Goal: Task Accomplishment & Management: Use online tool/utility

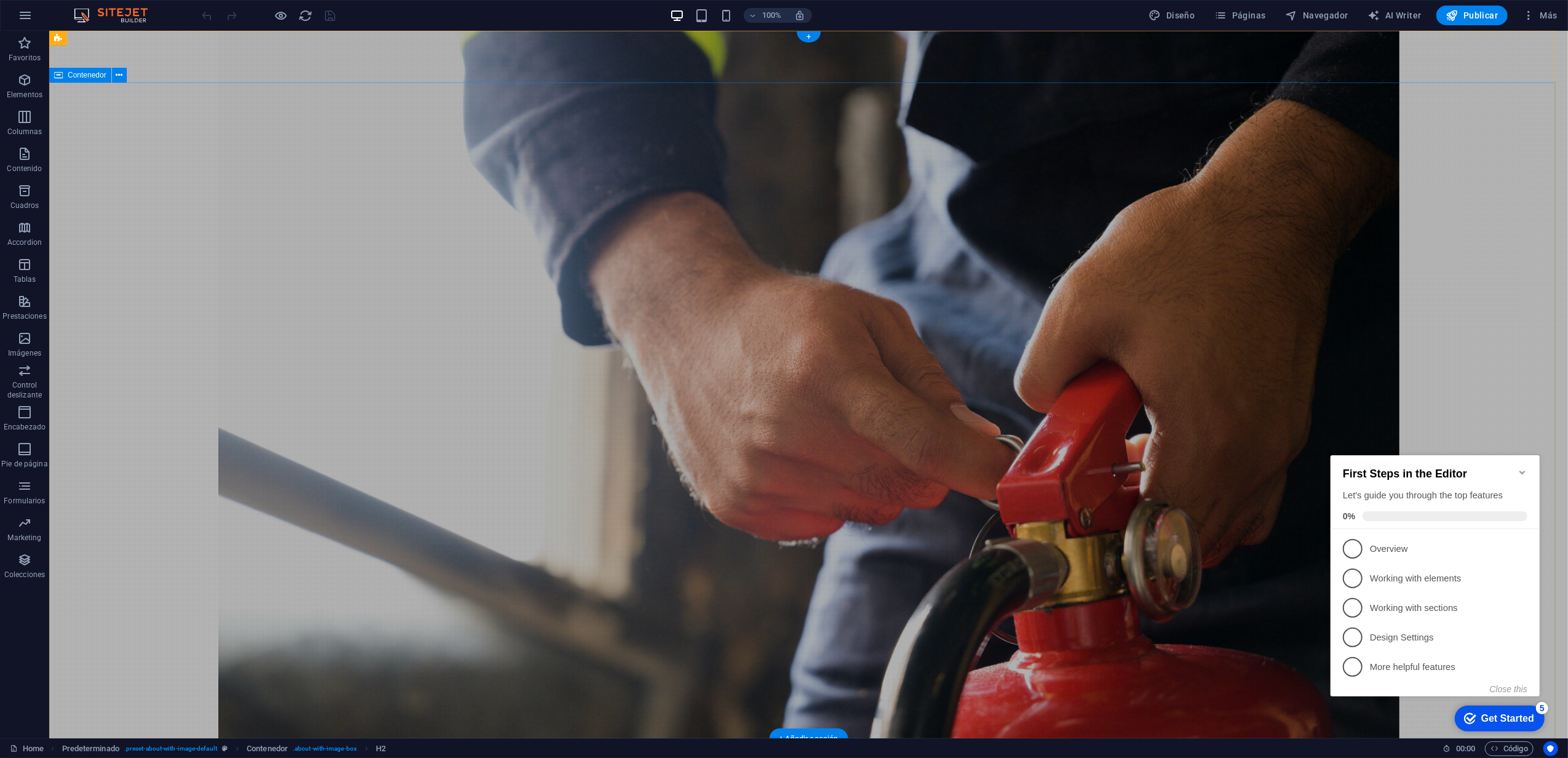
click at [121, 75] on icon at bounding box center [119, 75] width 7 height 13
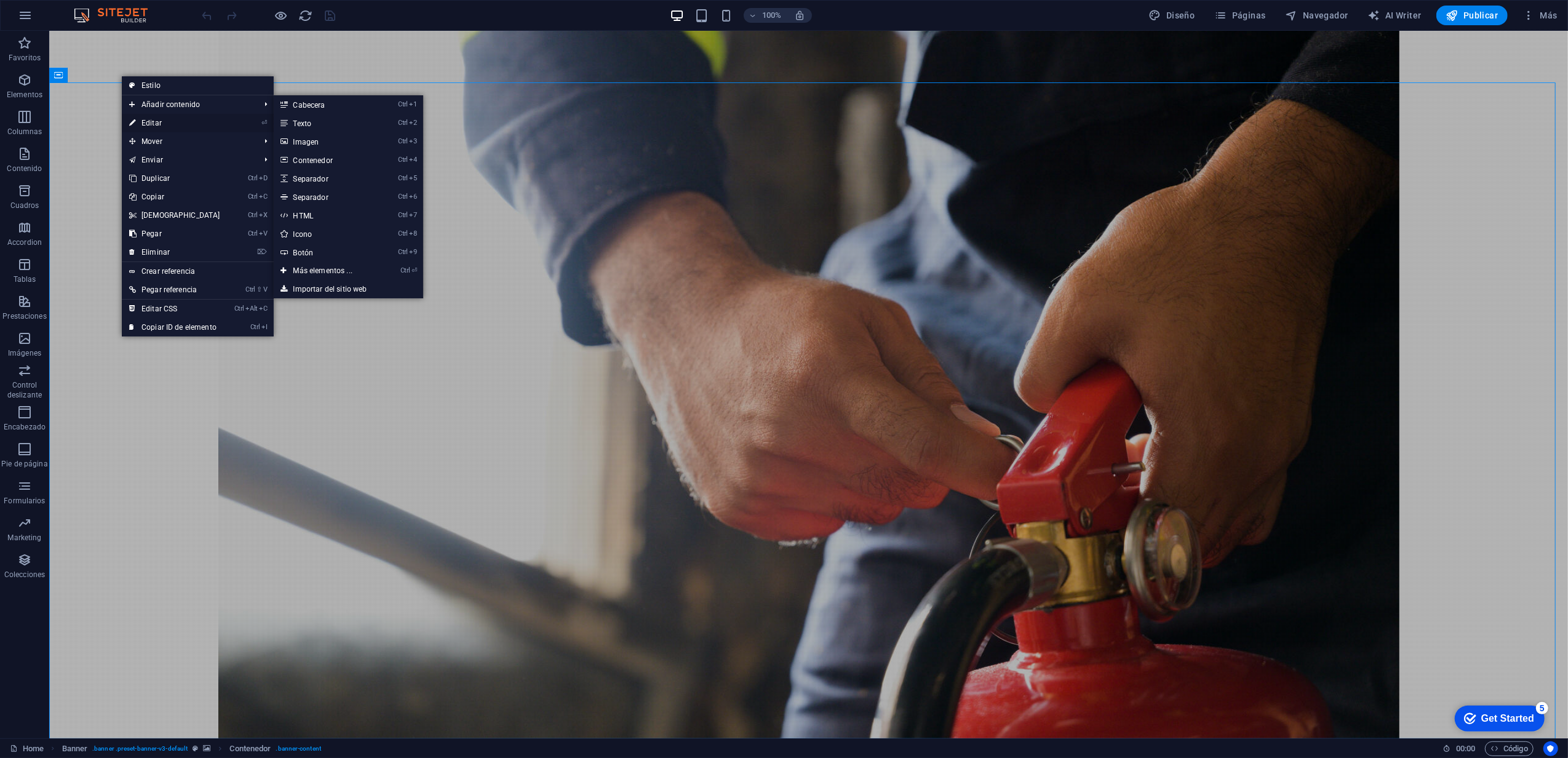
click at [146, 126] on link "⏎ Editar" at bounding box center [174, 123] width 106 height 19
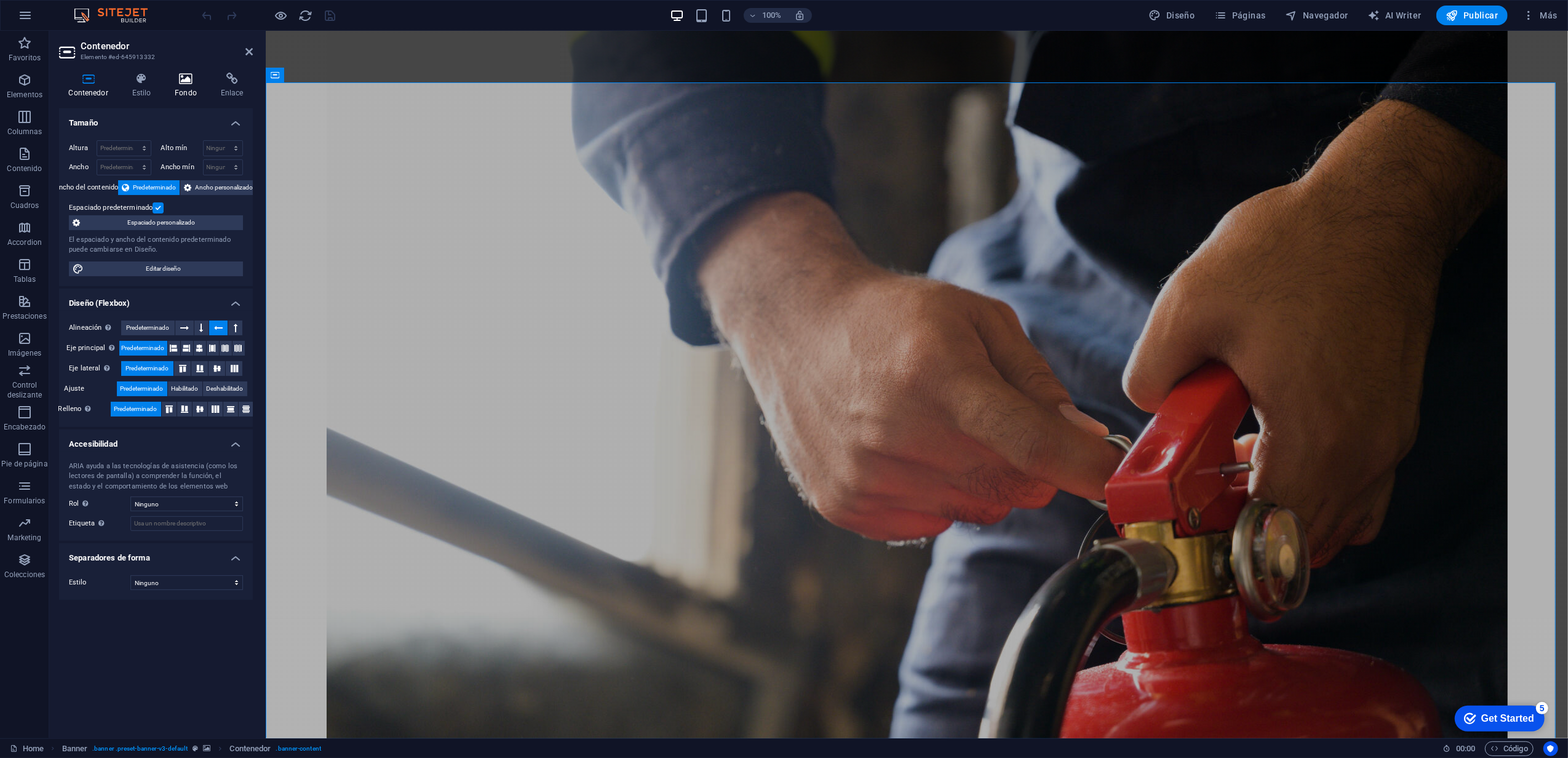
click at [180, 79] on icon at bounding box center [186, 79] width 41 height 13
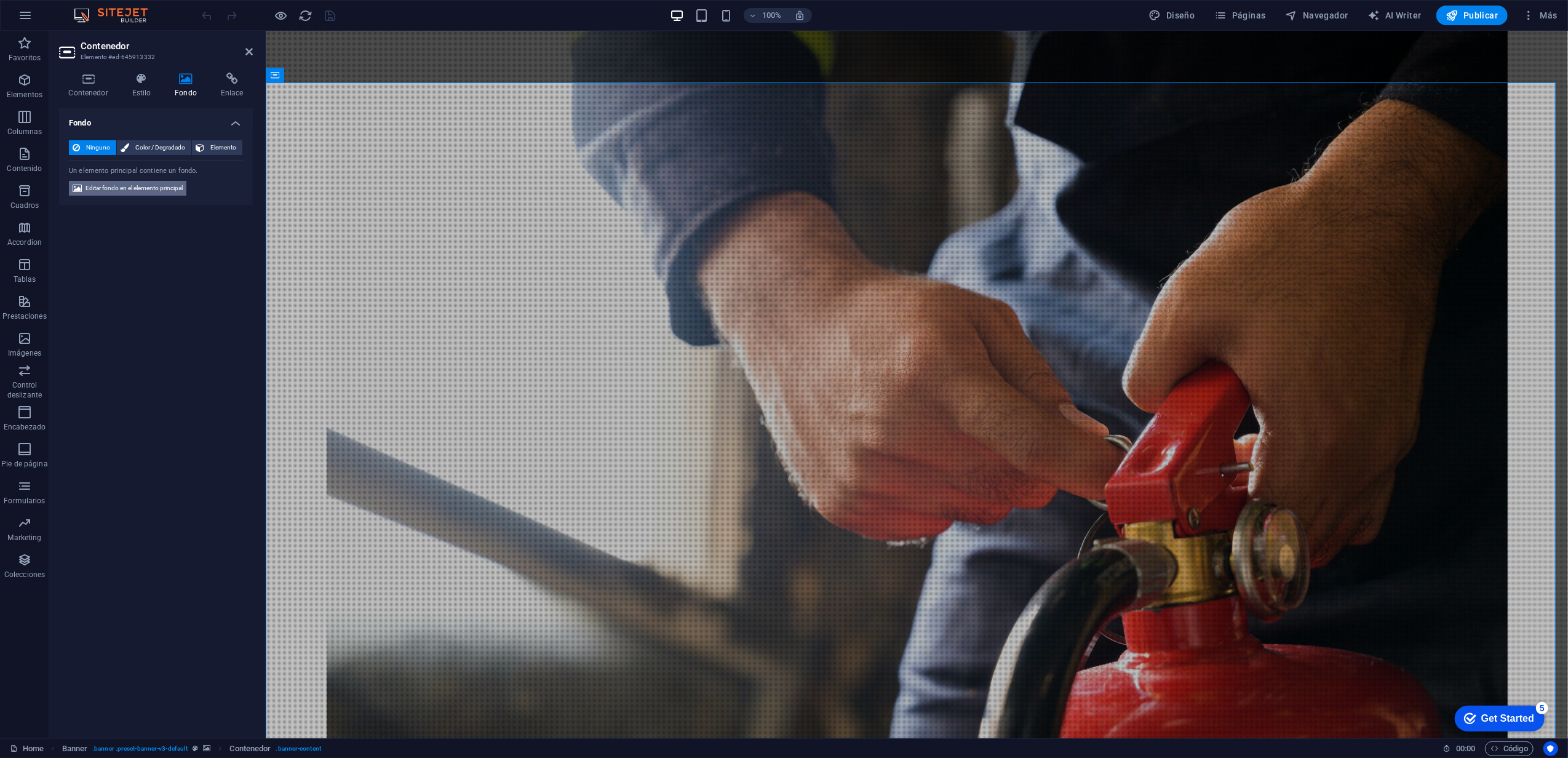
click at [175, 183] on span "Editar fondo en el elemento principal" at bounding box center [133, 188] width 97 height 14
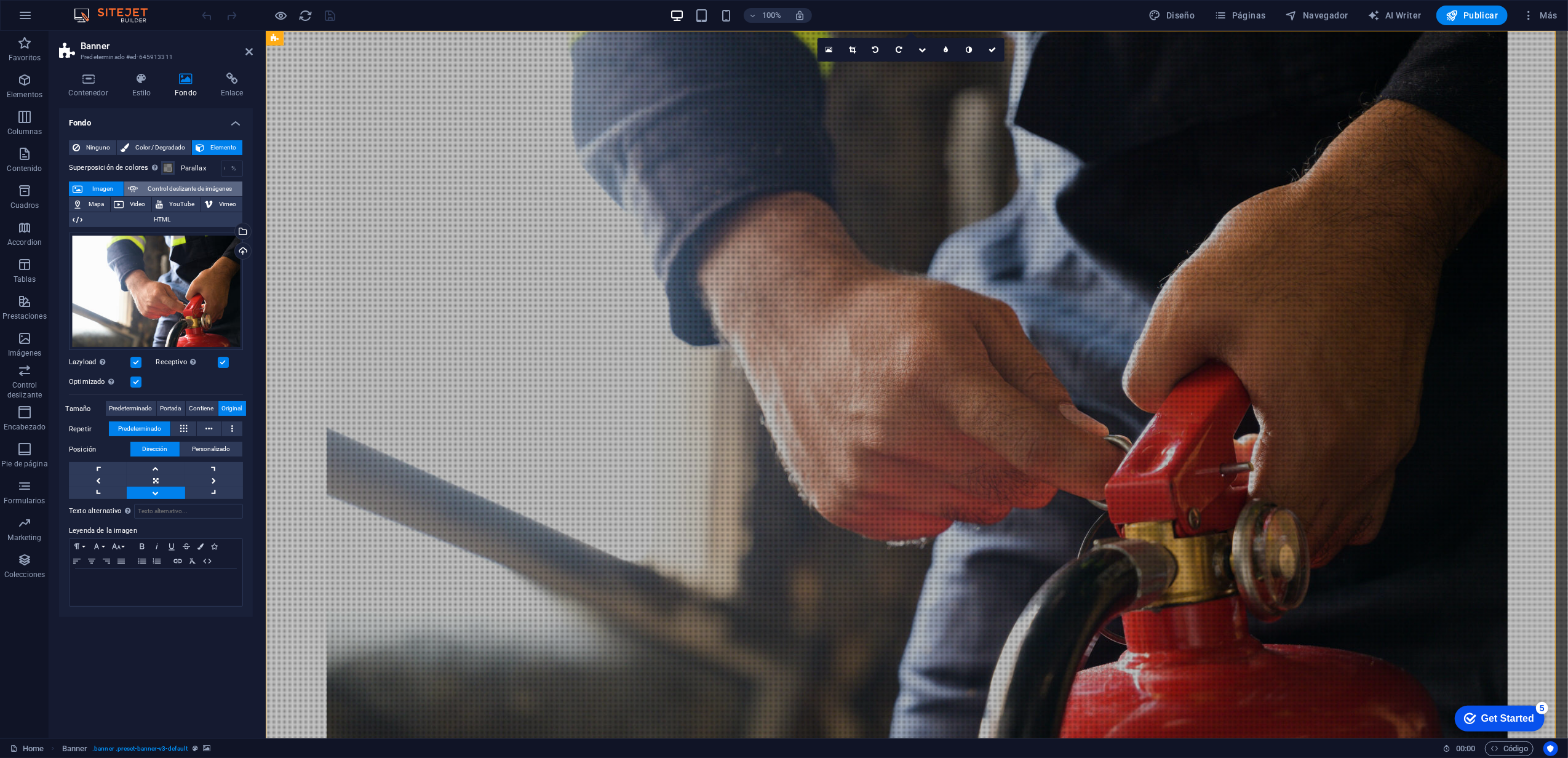
click at [189, 182] on span "Control deslizante de imágenes" at bounding box center [190, 188] width 97 height 14
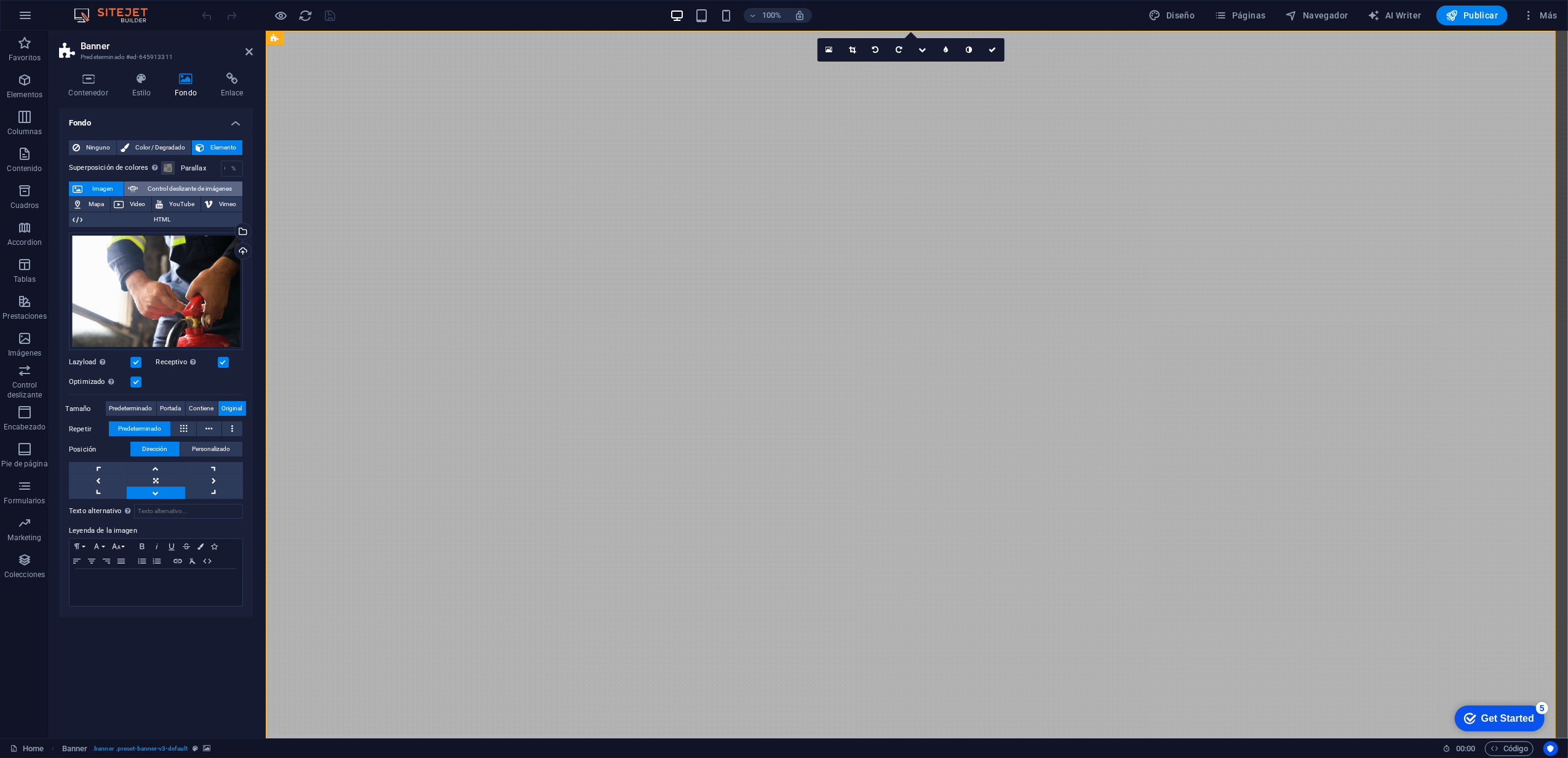
select select "ms"
select select "s"
select select "progressive"
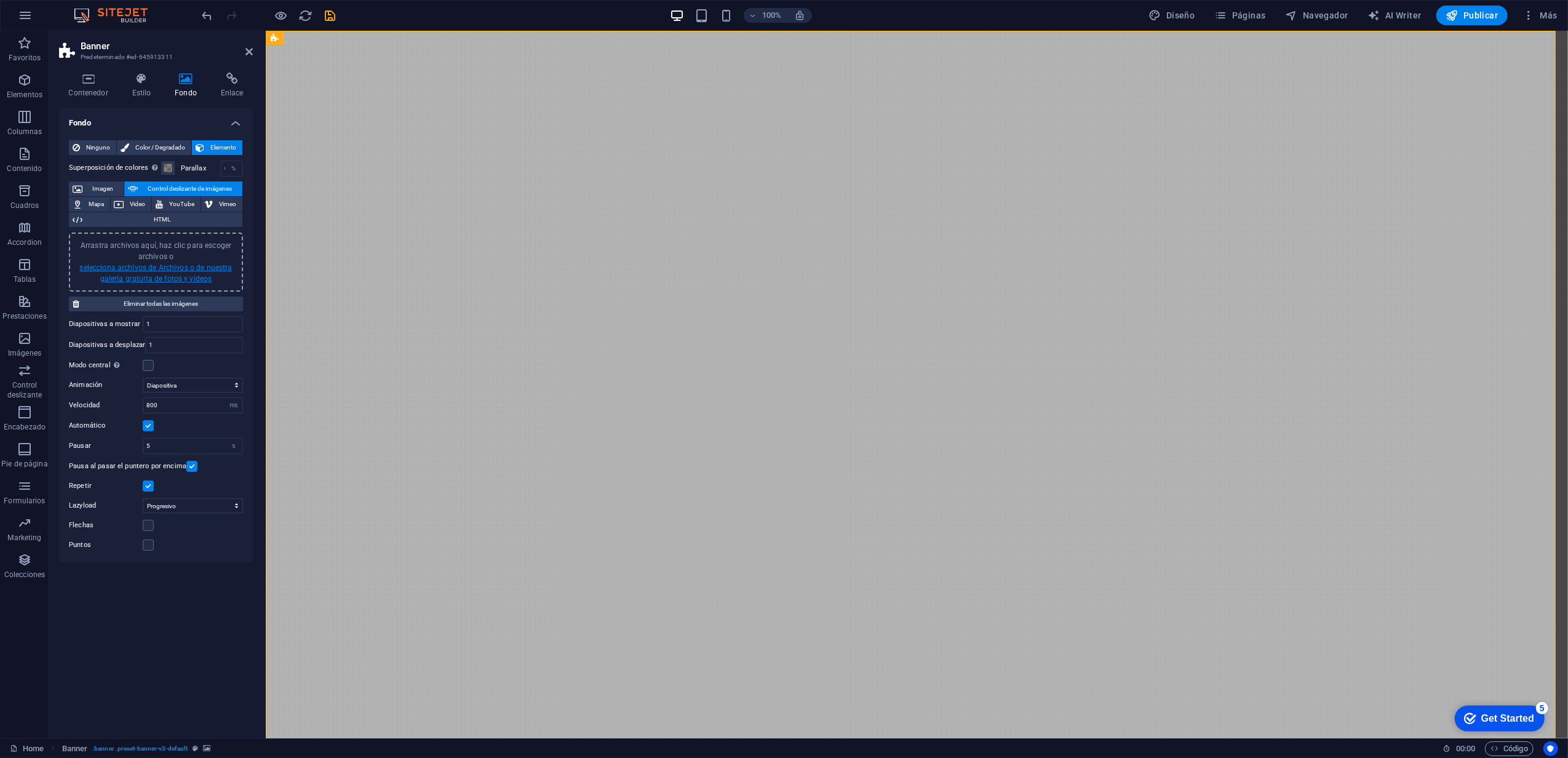
click at [180, 269] on link "selecciona archivos de Archivos o de nuestra galería gratuita de fotos y vídeos" at bounding box center [155, 273] width 153 height 19
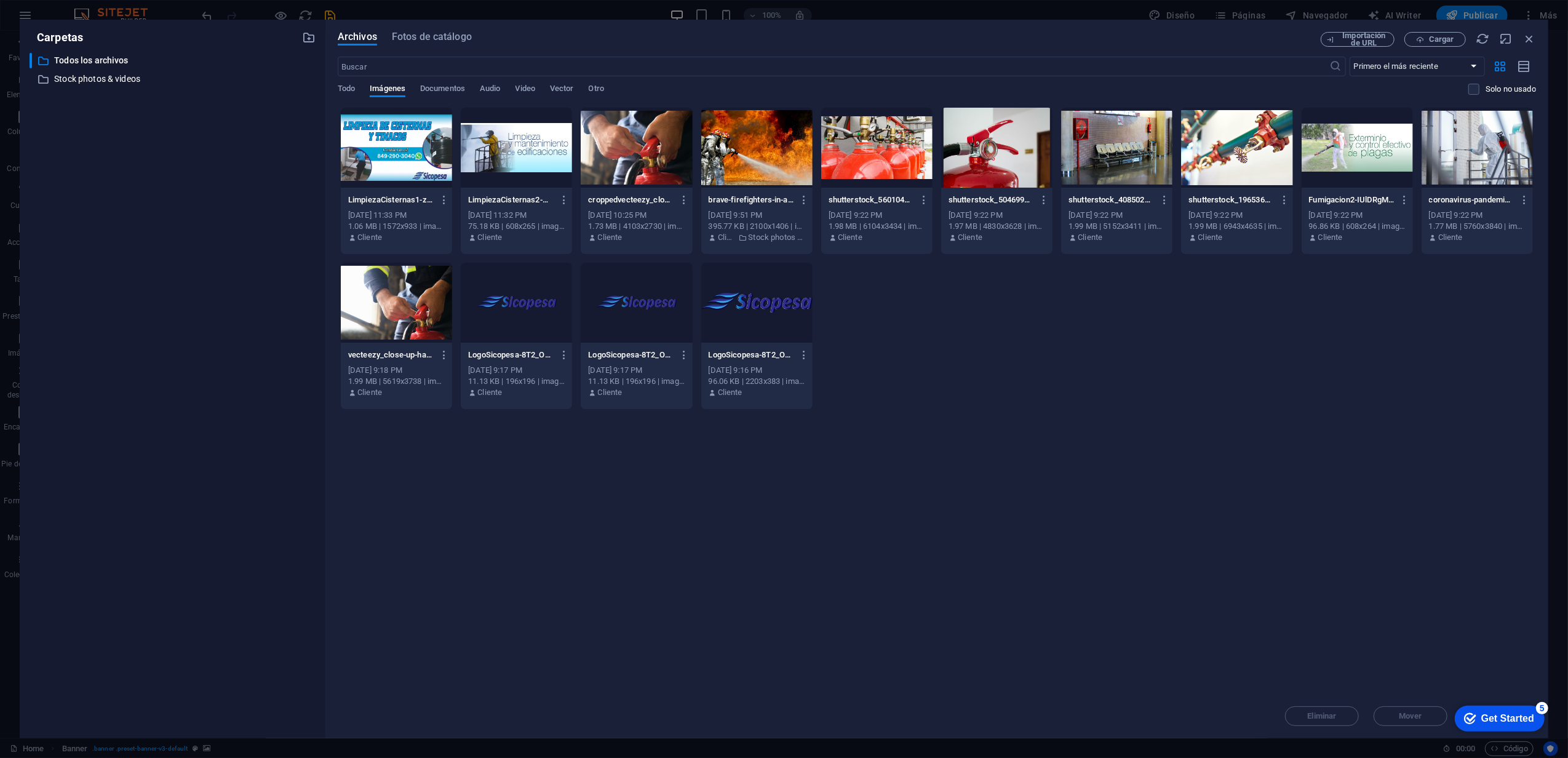
click at [387, 337] on div at bounding box center [396, 303] width 112 height 80
click at [1504, 707] on div "checkmark Get Started 5" at bounding box center [1500, 718] width 90 height 26
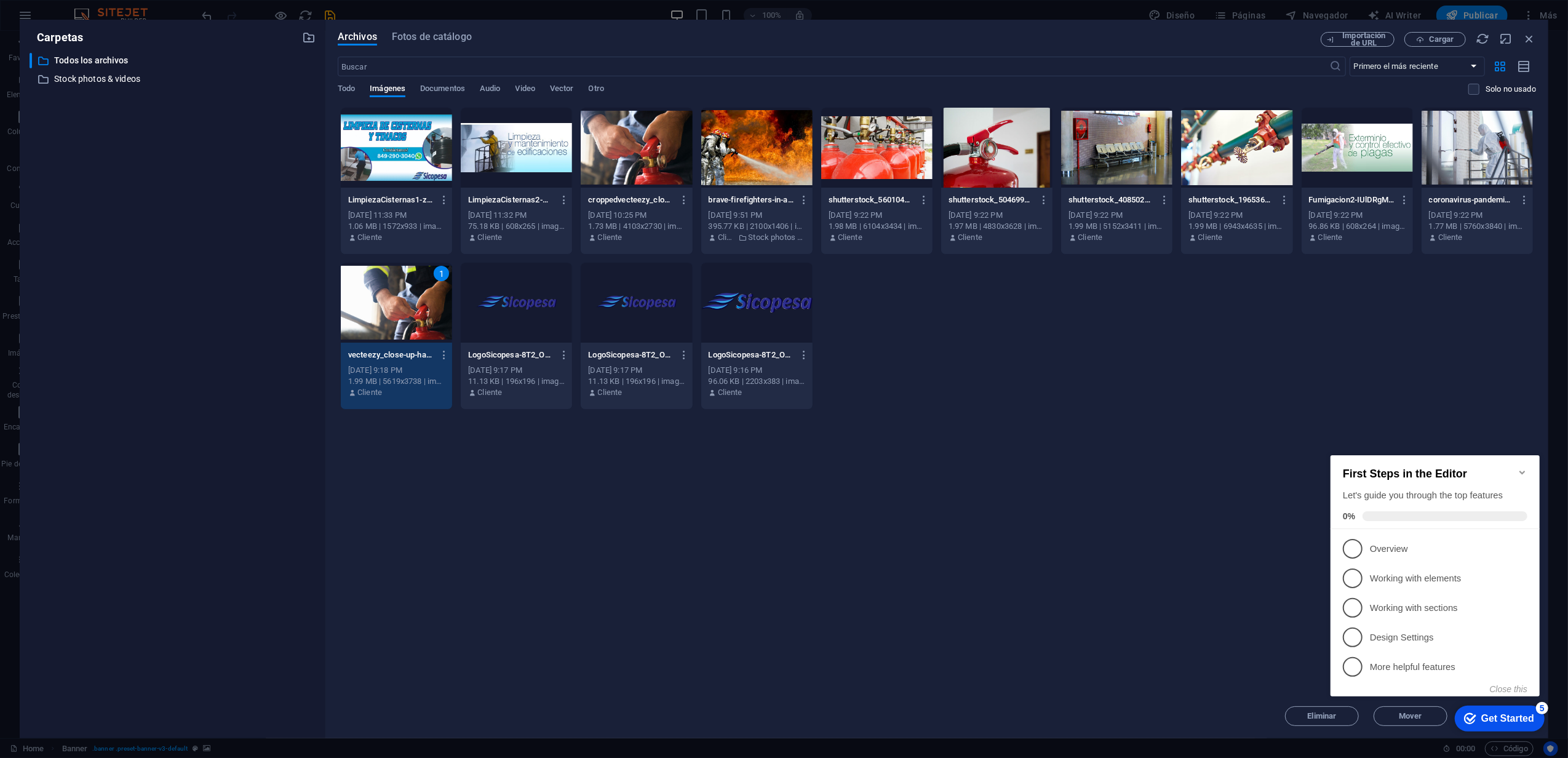
click at [1520, 467] on icon "Minimize checklist" at bounding box center [1522, 472] width 10 height 10
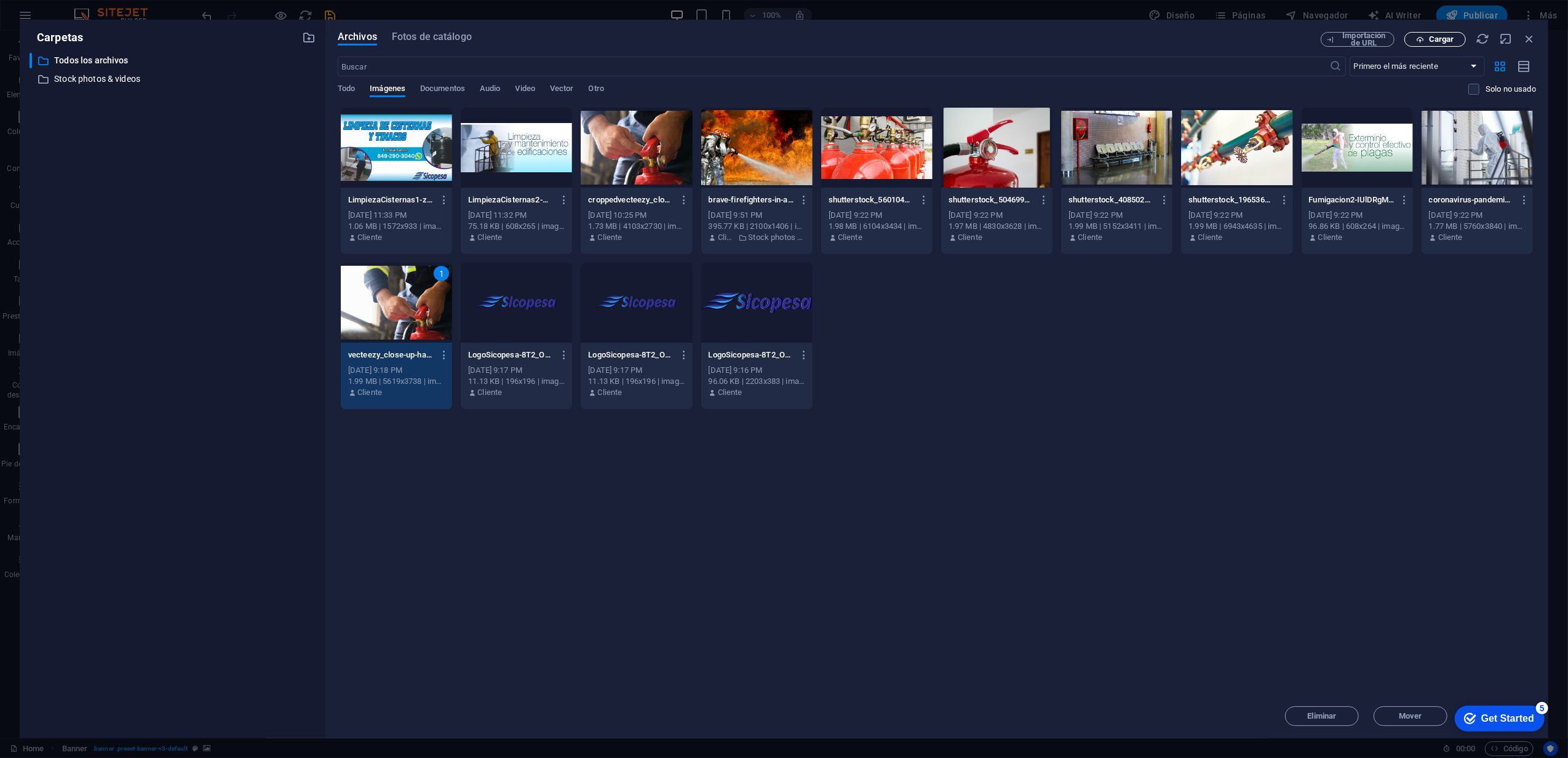
click at [1455, 41] on span "Cargar" at bounding box center [1435, 39] width 51 height 8
click at [416, 308] on div at bounding box center [396, 303] width 112 height 80
click at [1507, 717] on div "Get Started" at bounding box center [1507, 717] width 53 height 11
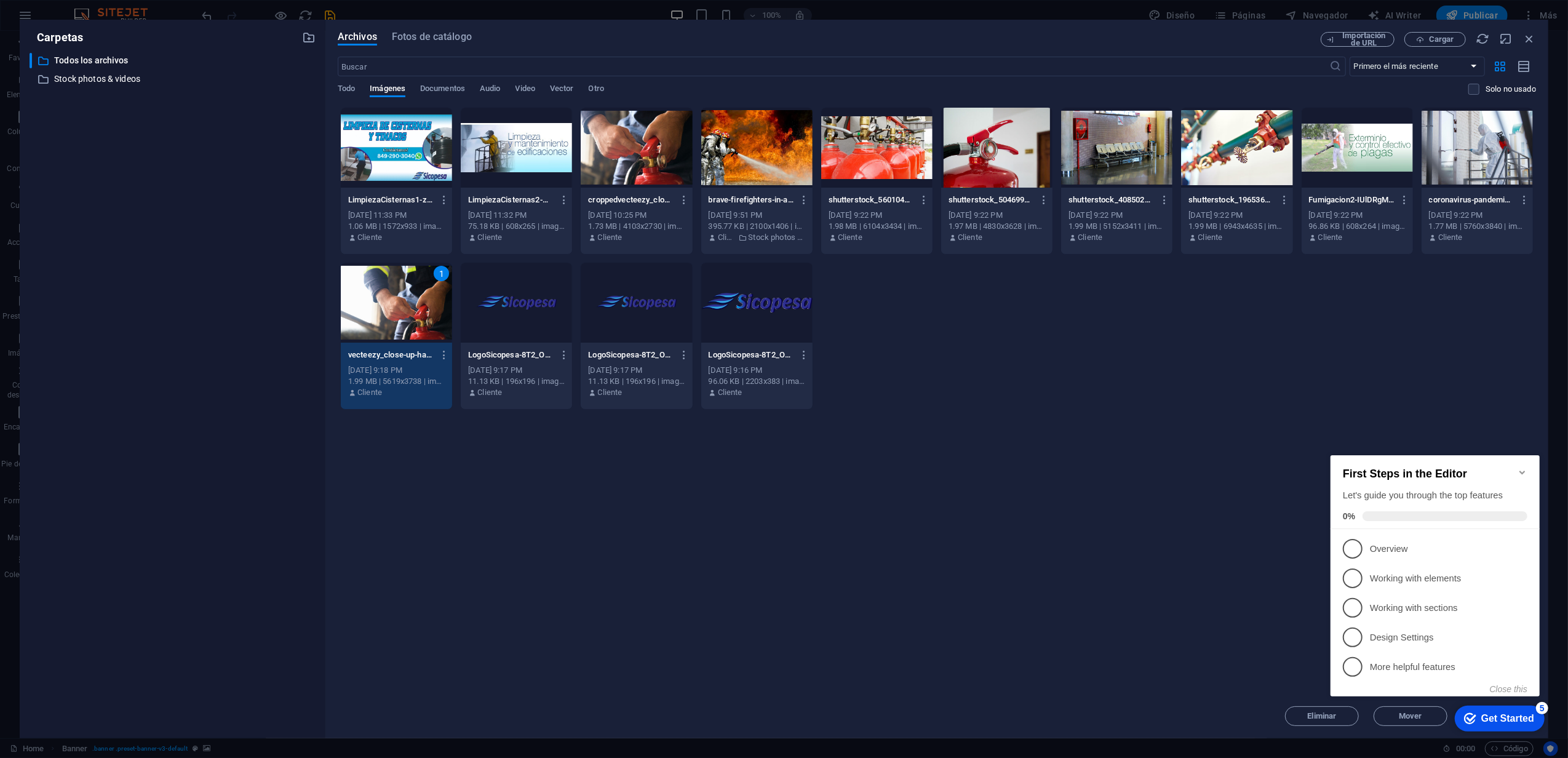
click at [490, 314] on div at bounding box center [517, 303] width 112 height 80
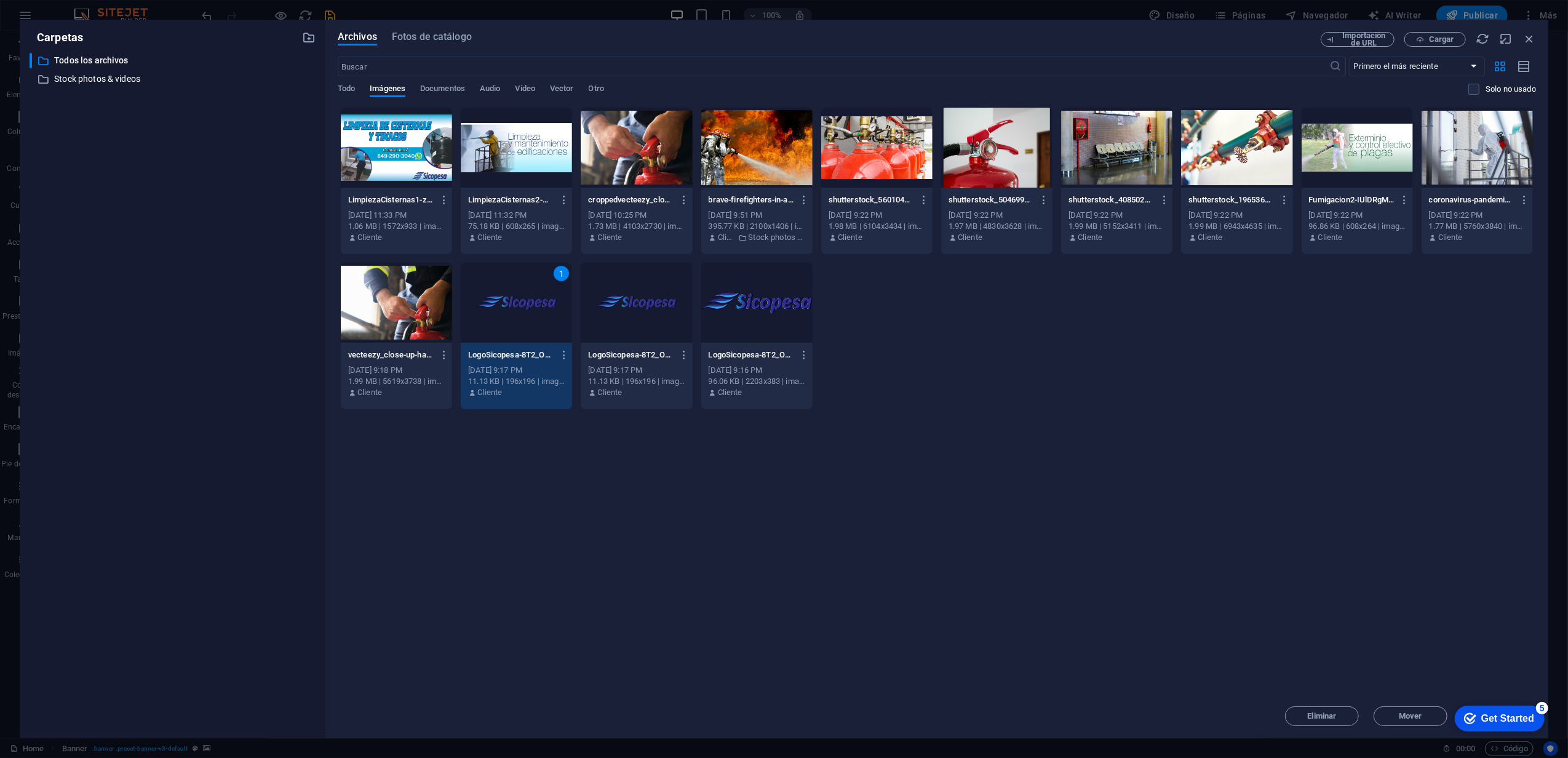
click at [432, 313] on div at bounding box center [396, 303] width 112 height 80
click at [1419, 35] on icon "button" at bounding box center [1420, 39] width 8 height 8
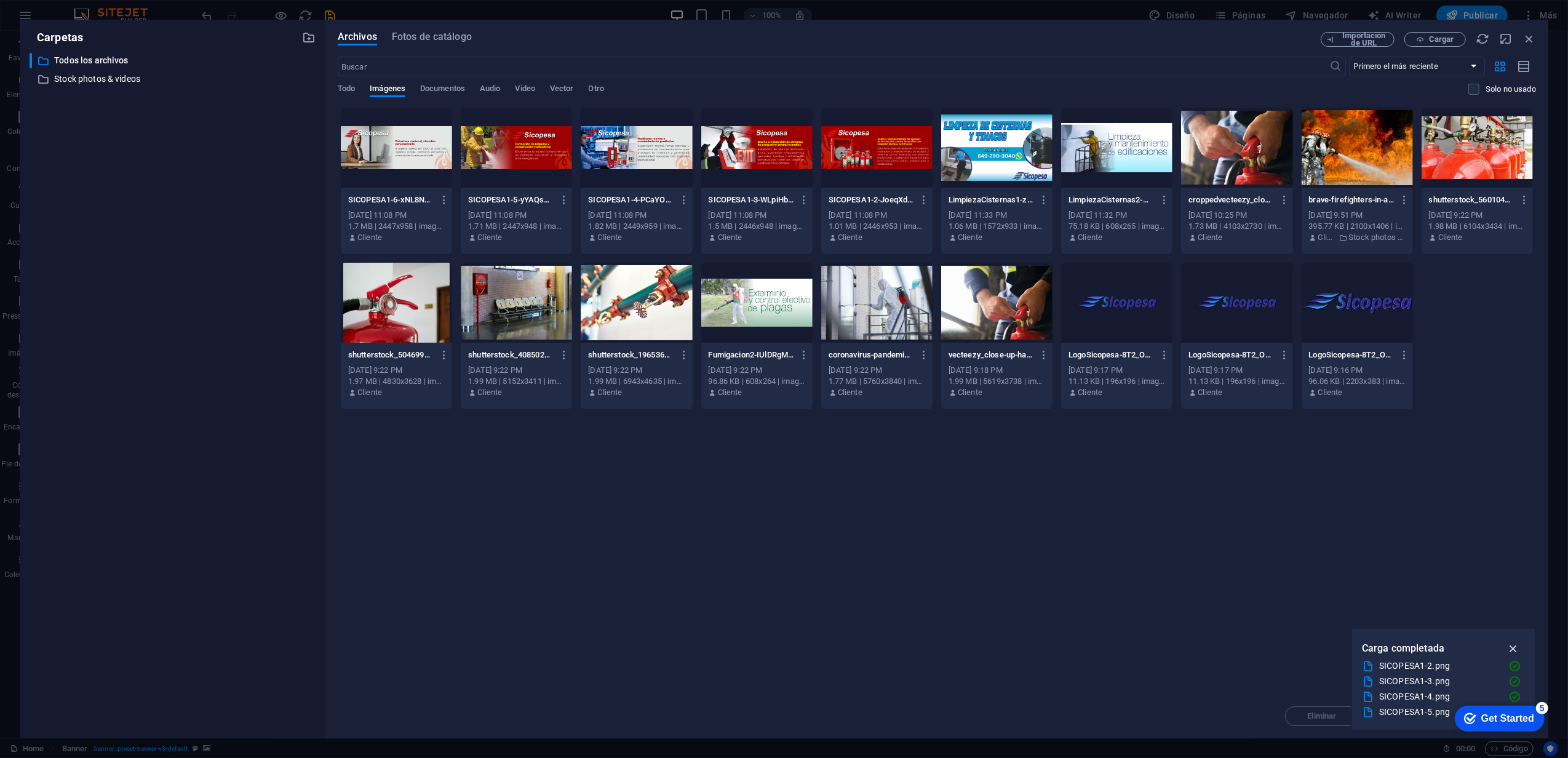
click at [1514, 645] on icon "button" at bounding box center [1514, 649] width 14 height 14
click at [852, 170] on div at bounding box center [877, 147] width 112 height 80
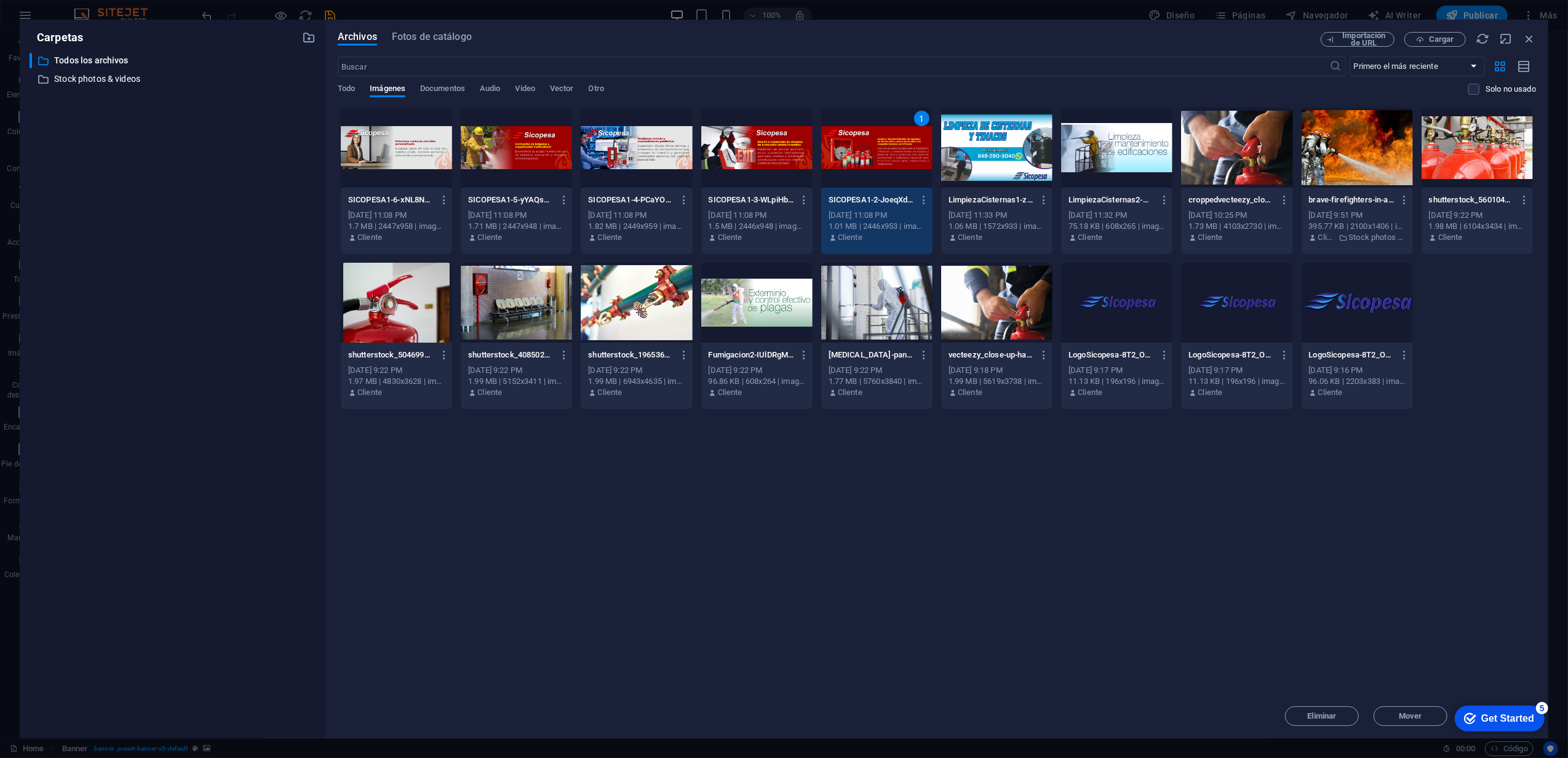
click at [753, 164] on div at bounding box center [757, 147] width 112 height 80
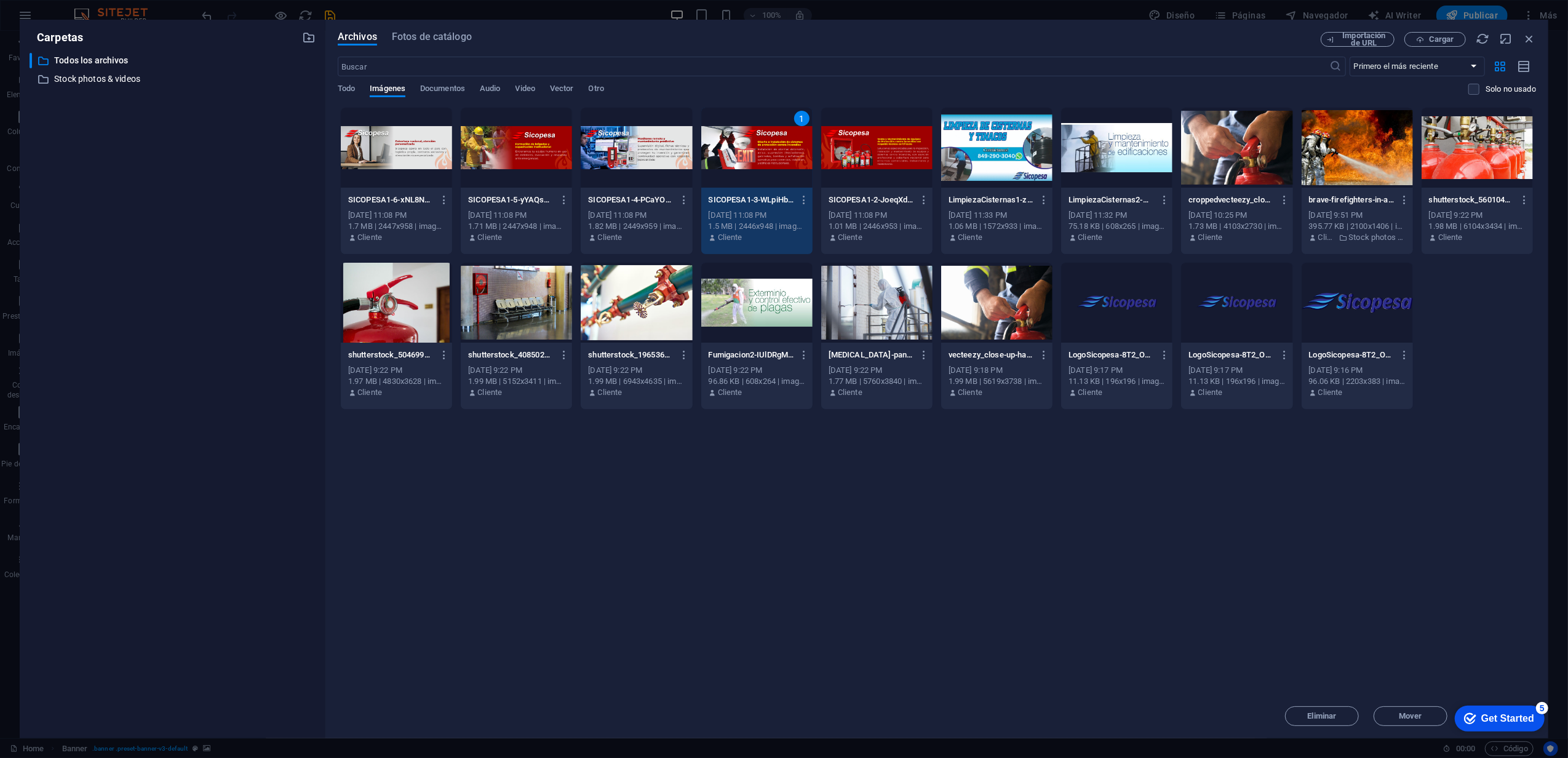
click at [835, 143] on div at bounding box center [877, 147] width 112 height 80
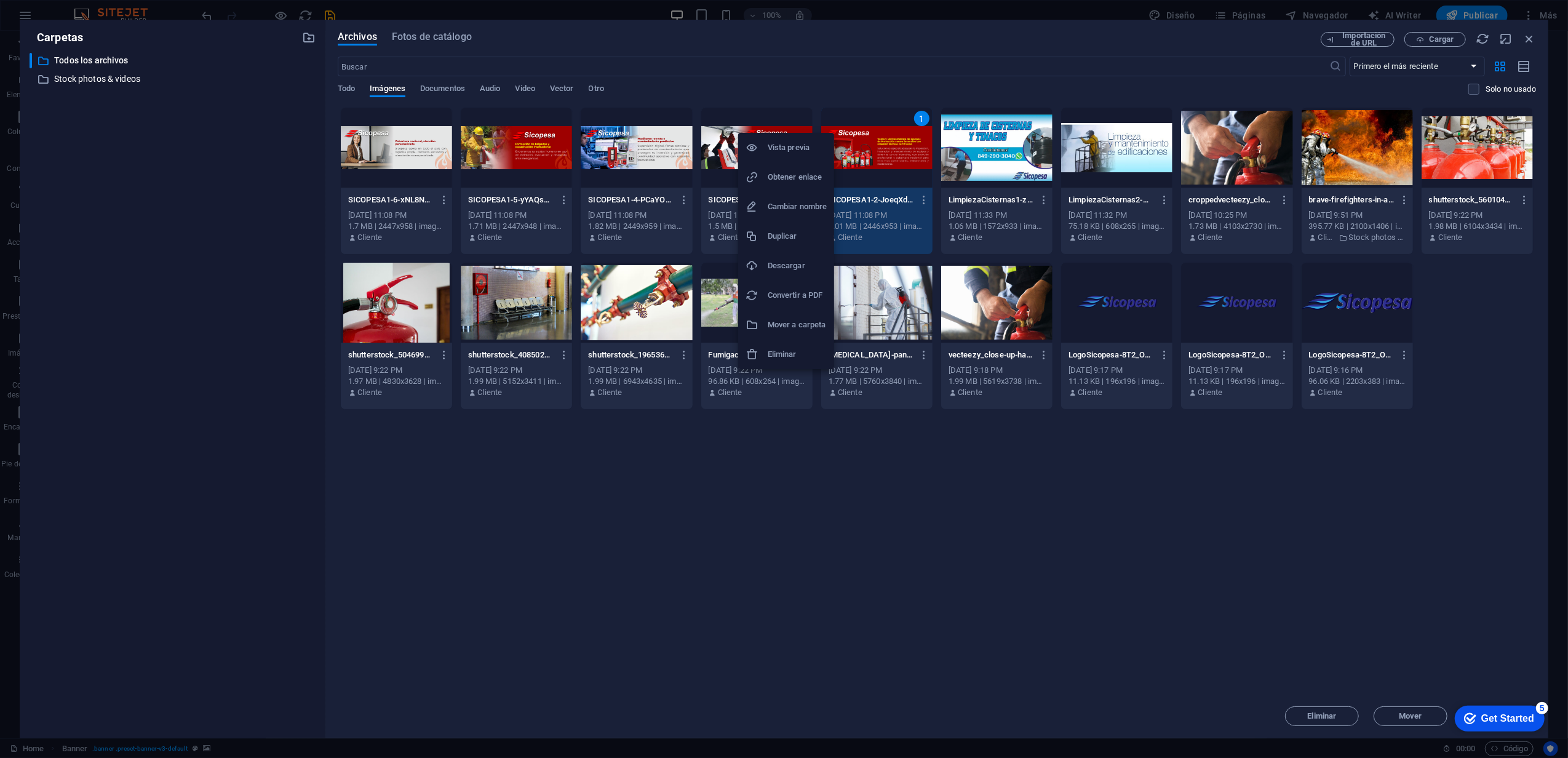
click at [928, 464] on div at bounding box center [784, 379] width 1568 height 758
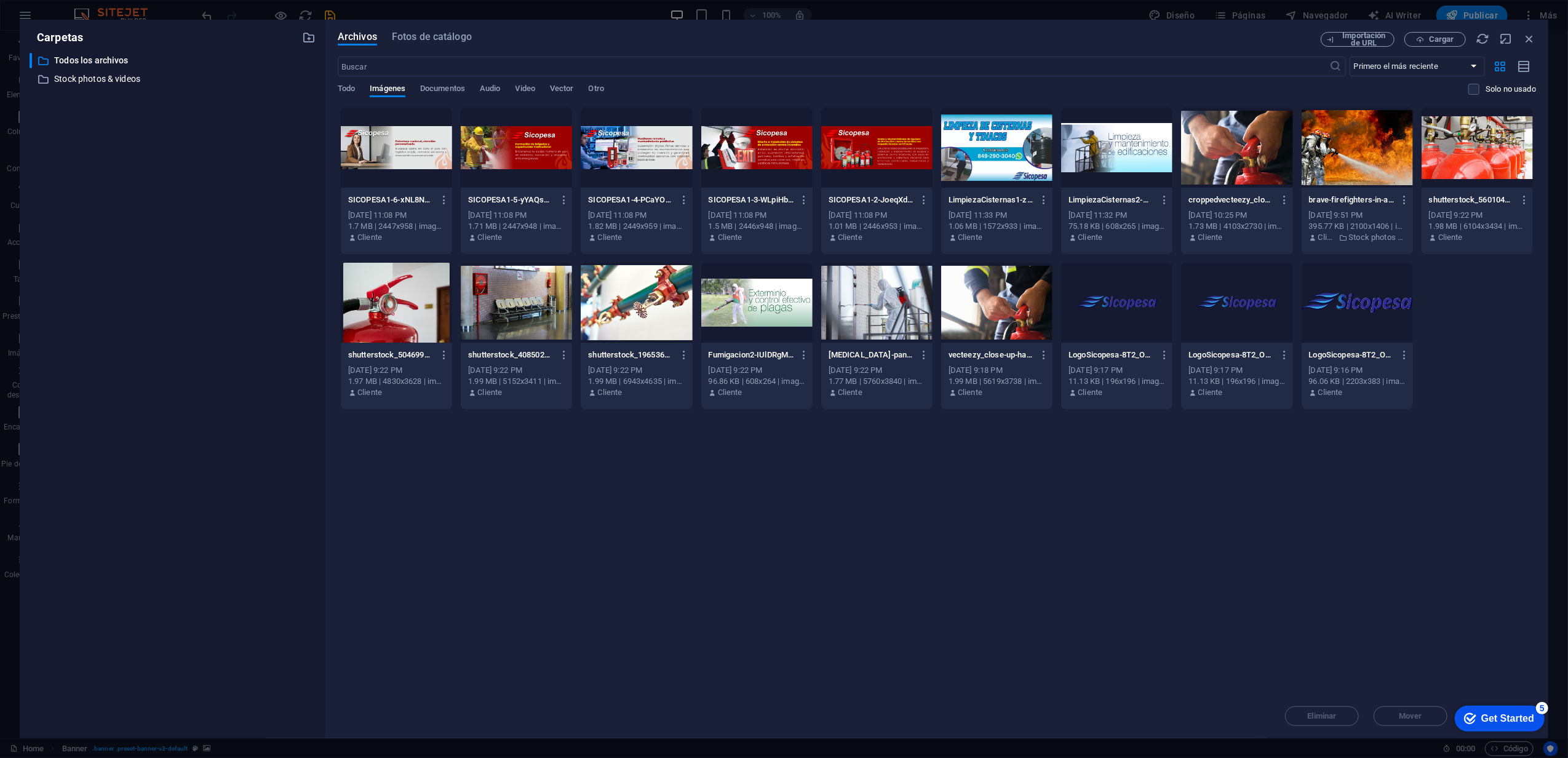
click at [862, 168] on div at bounding box center [877, 147] width 112 height 80
drag, startPoint x: 1527, startPoint y: 38, endPoint x: 1261, endPoint y: 8, distance: 267.7
click at [1527, 38] on icon "button" at bounding box center [1530, 39] width 14 height 14
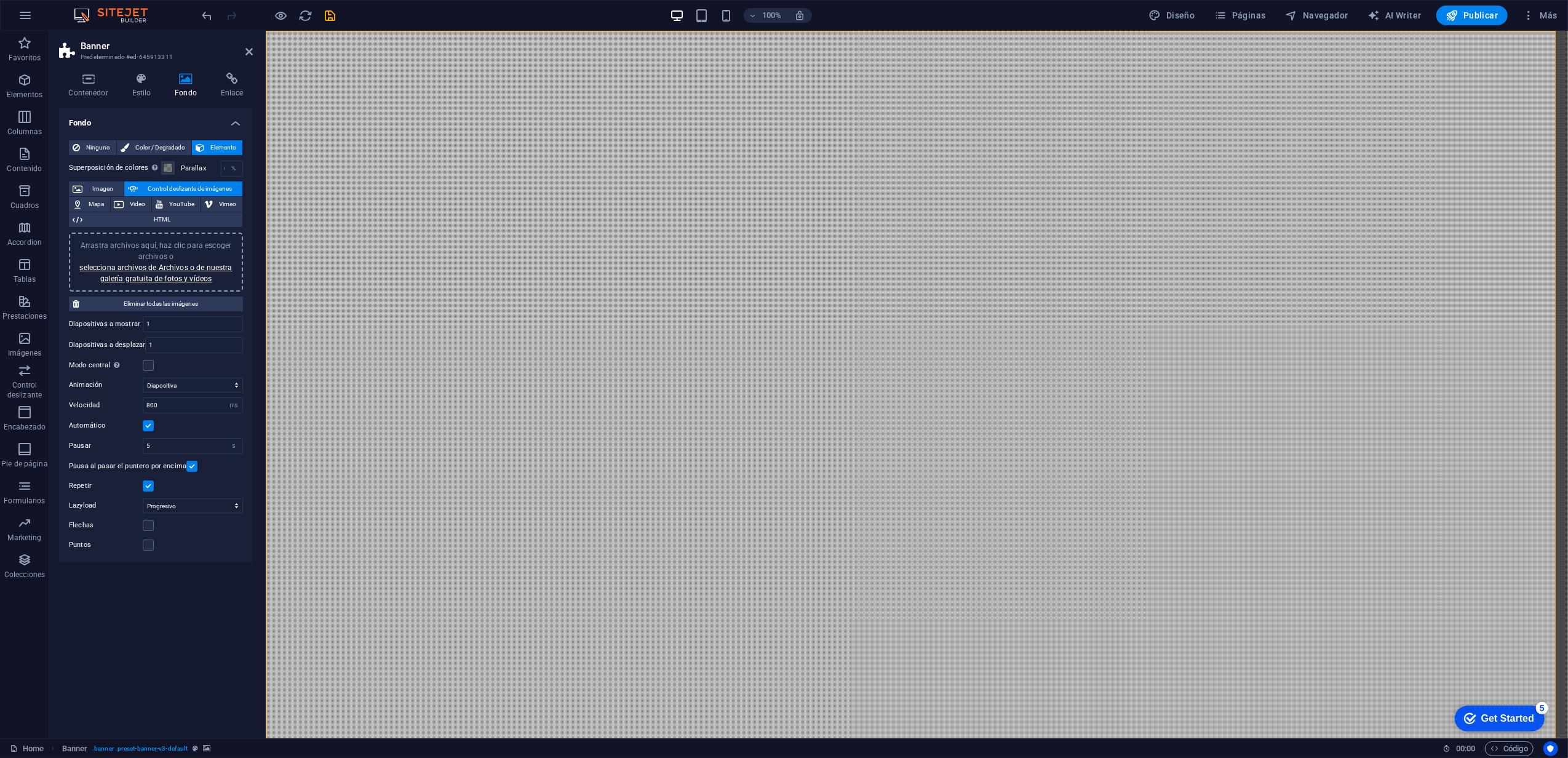
click at [164, 242] on span "Arrastra archivos aquí, haz clic para escoger archivos o selecciona archivos de…" at bounding box center [155, 263] width 153 height 42
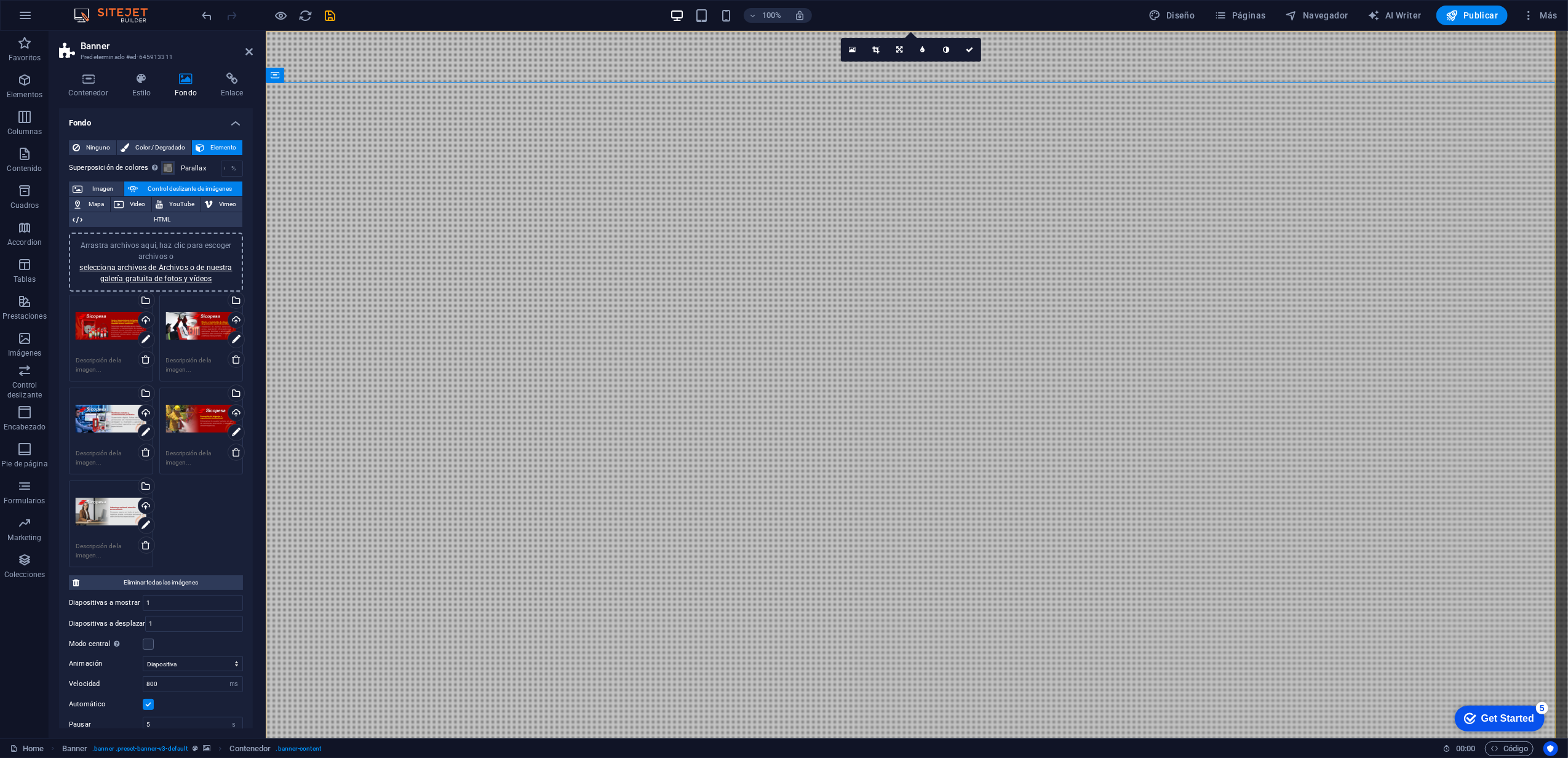
click at [96, 328] on div "Arrastra archivos aquí, haz clic para escoger archivos o selecciona archivos de…" at bounding box center [112, 326] width 71 height 49
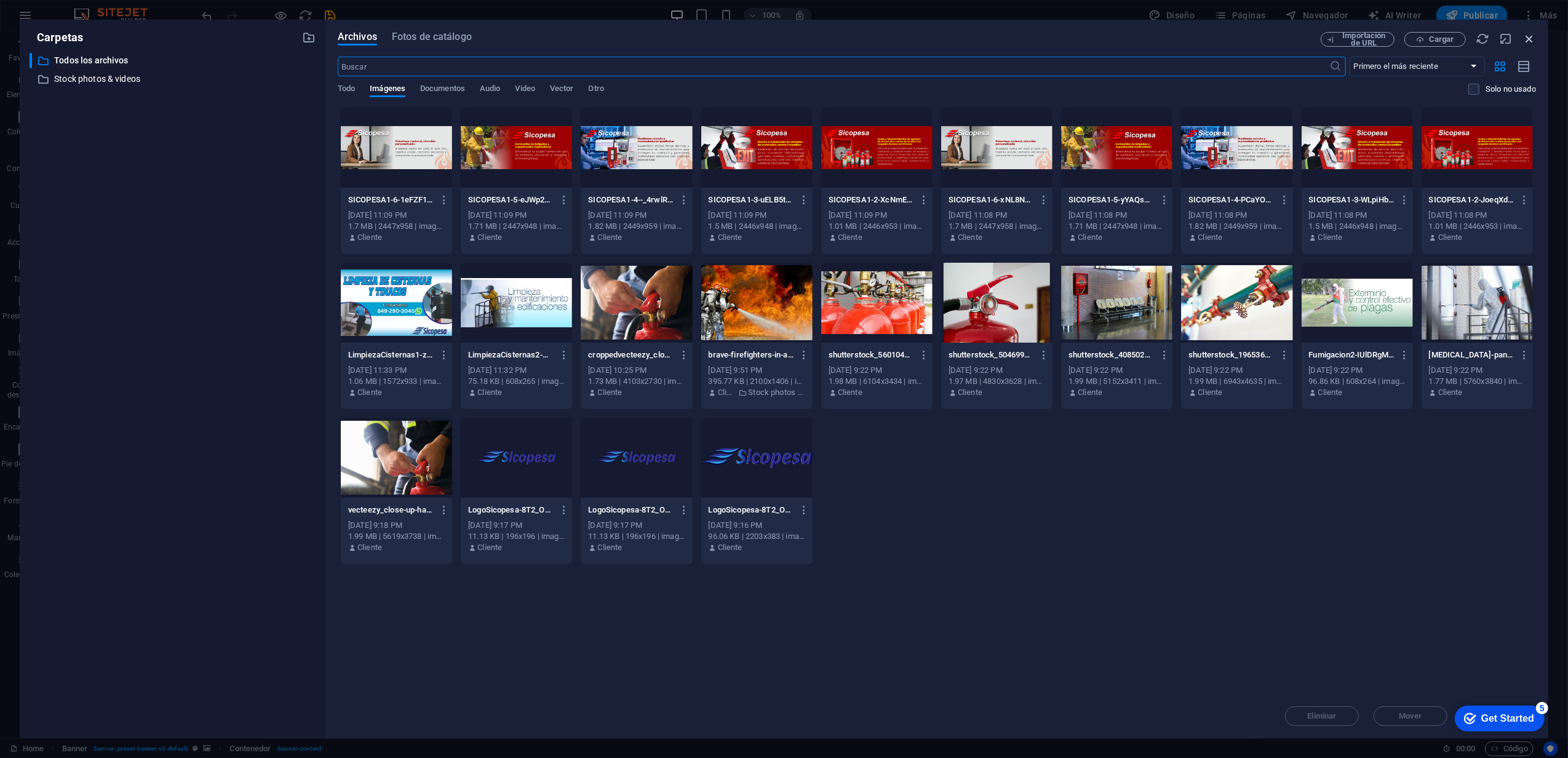
click at [1529, 35] on icon "button" at bounding box center [1530, 39] width 14 height 14
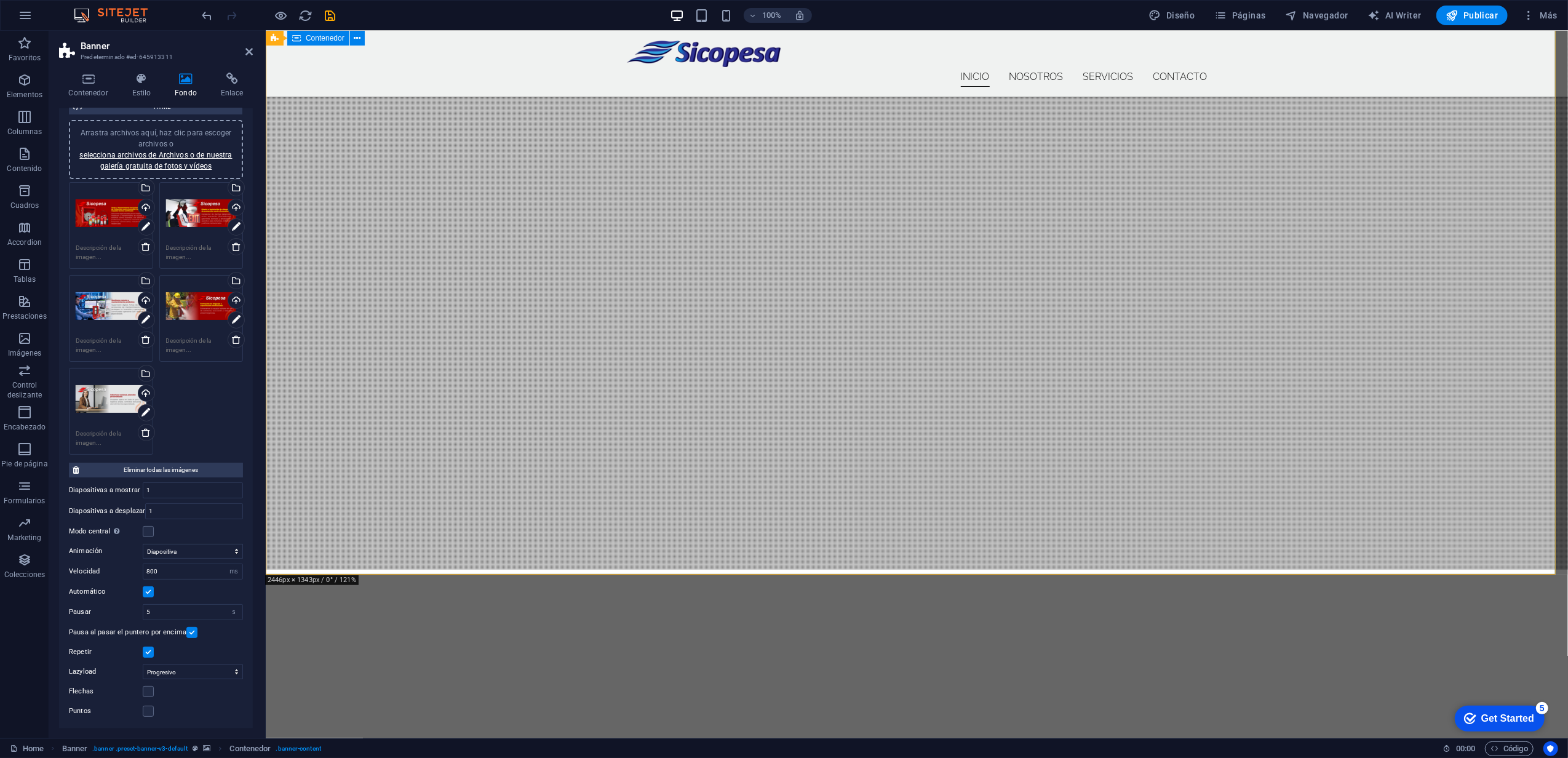
scroll to position [164, 0]
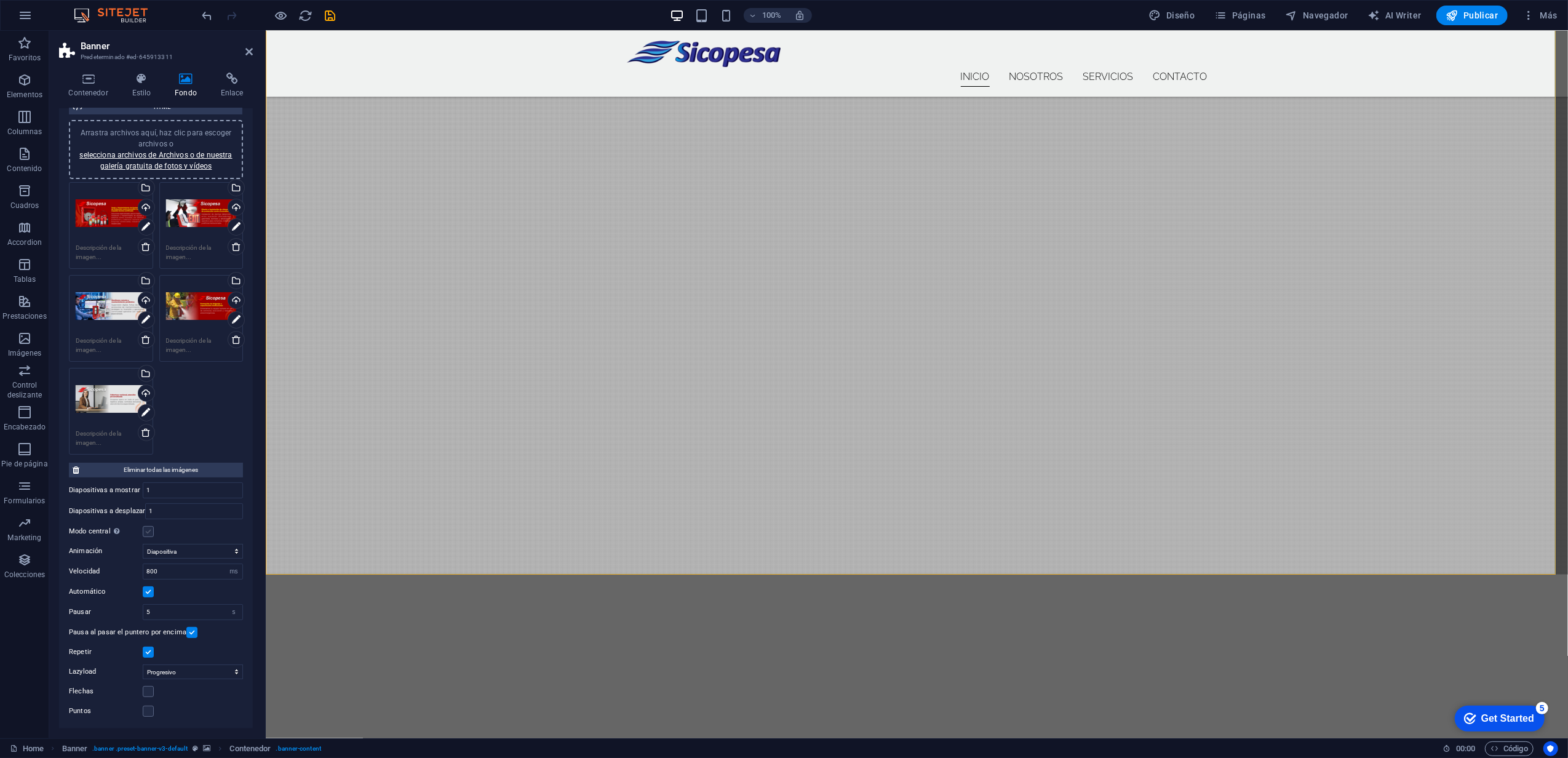
click at [150, 530] on label at bounding box center [148, 532] width 11 height 11
click at [0, 0] on input "Modo central Permite la visualización centralizada con diapositiva anterior/sig…" at bounding box center [0, 0] width 0 height 0
click at [150, 530] on label at bounding box center [148, 531] width 11 height 11
click at [0, 0] on input "Modo central Permite la visualización centralizada con diapositiva anterior/sig…" at bounding box center [0, 0] width 0 height 0
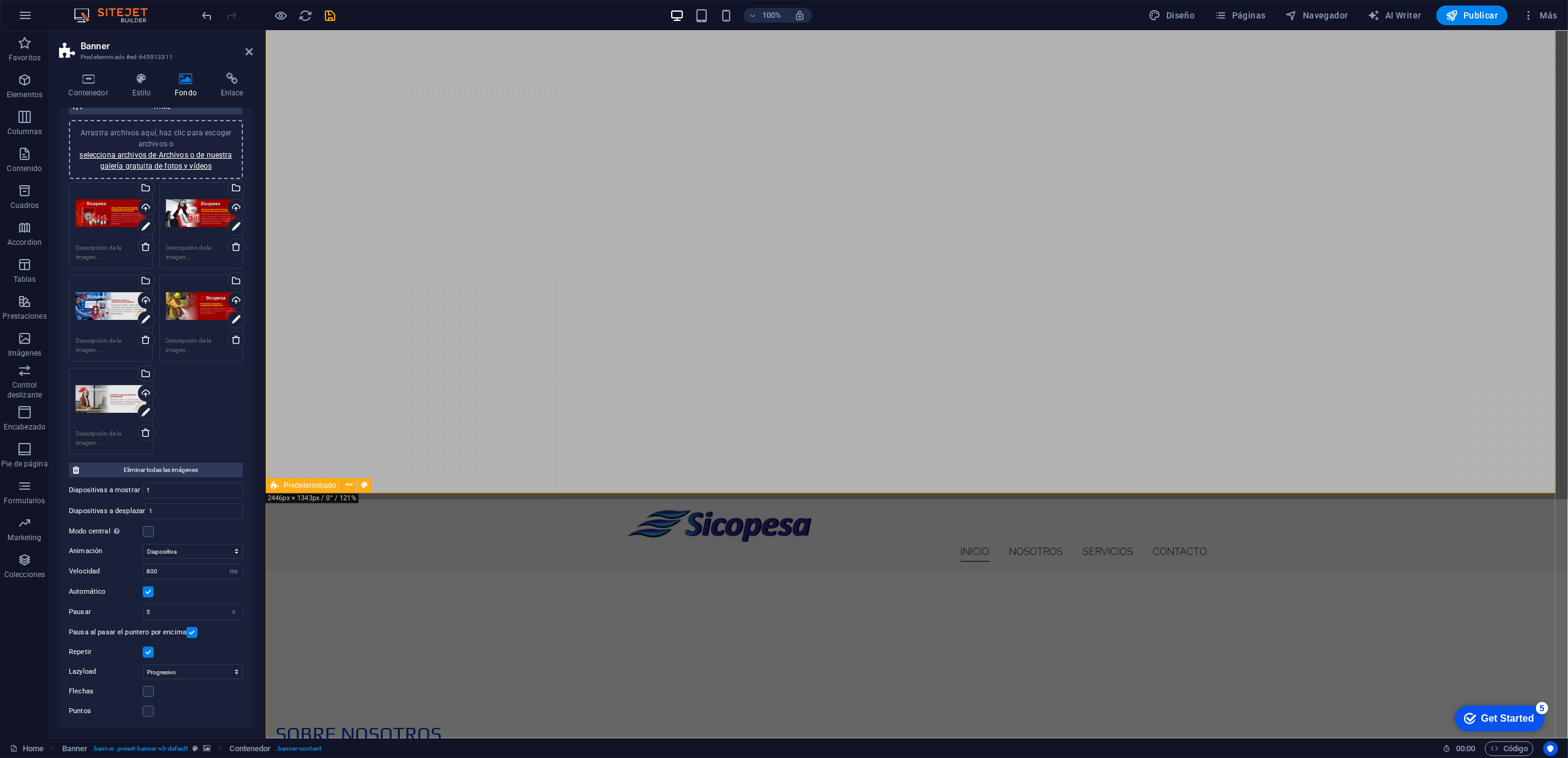
scroll to position [246, 0]
click at [146, 715] on label at bounding box center [148, 711] width 11 height 11
click at [0, 0] on input "Puntos" at bounding box center [0, 0] width 0 height 0
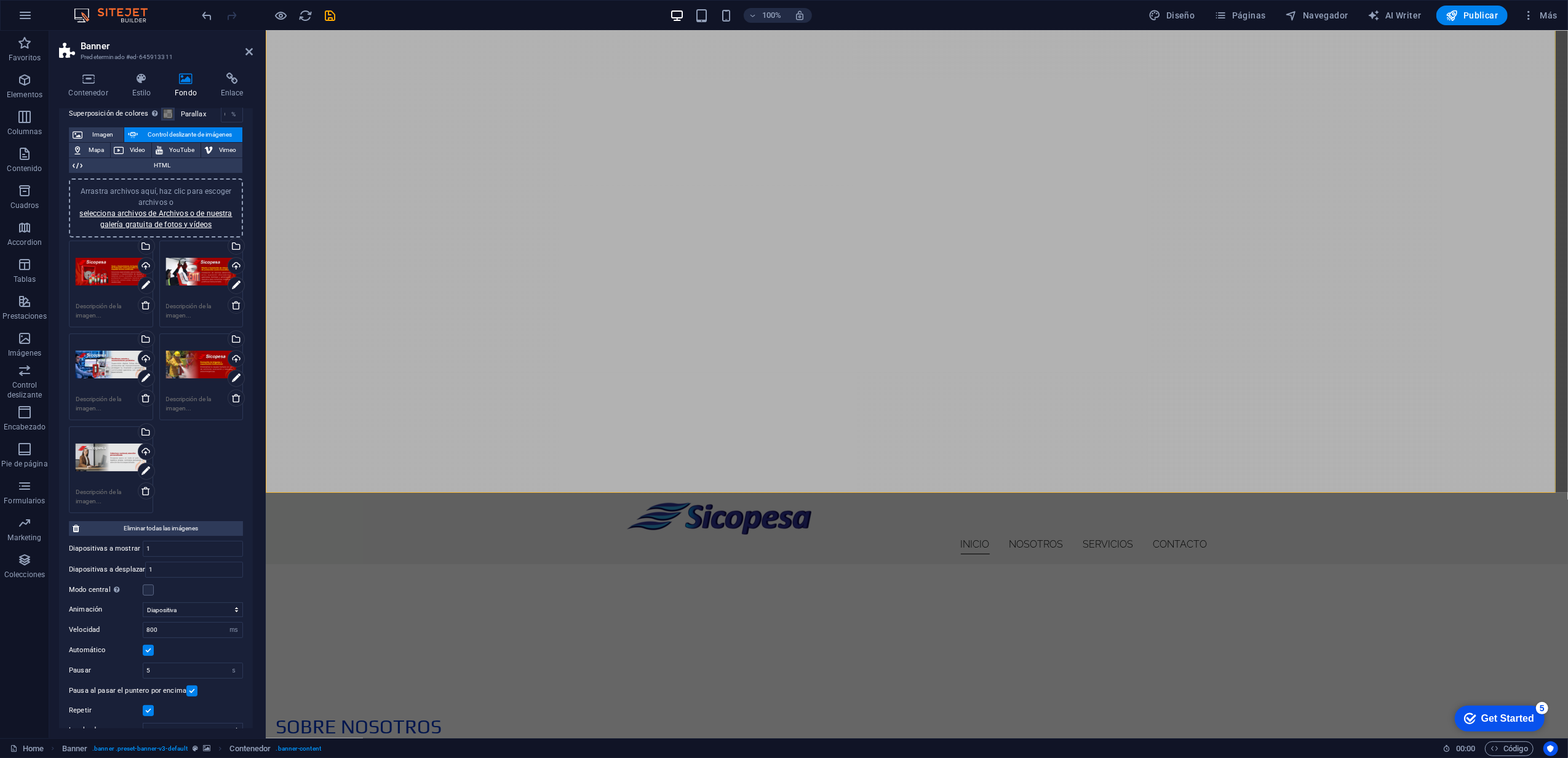
scroll to position [113, 0]
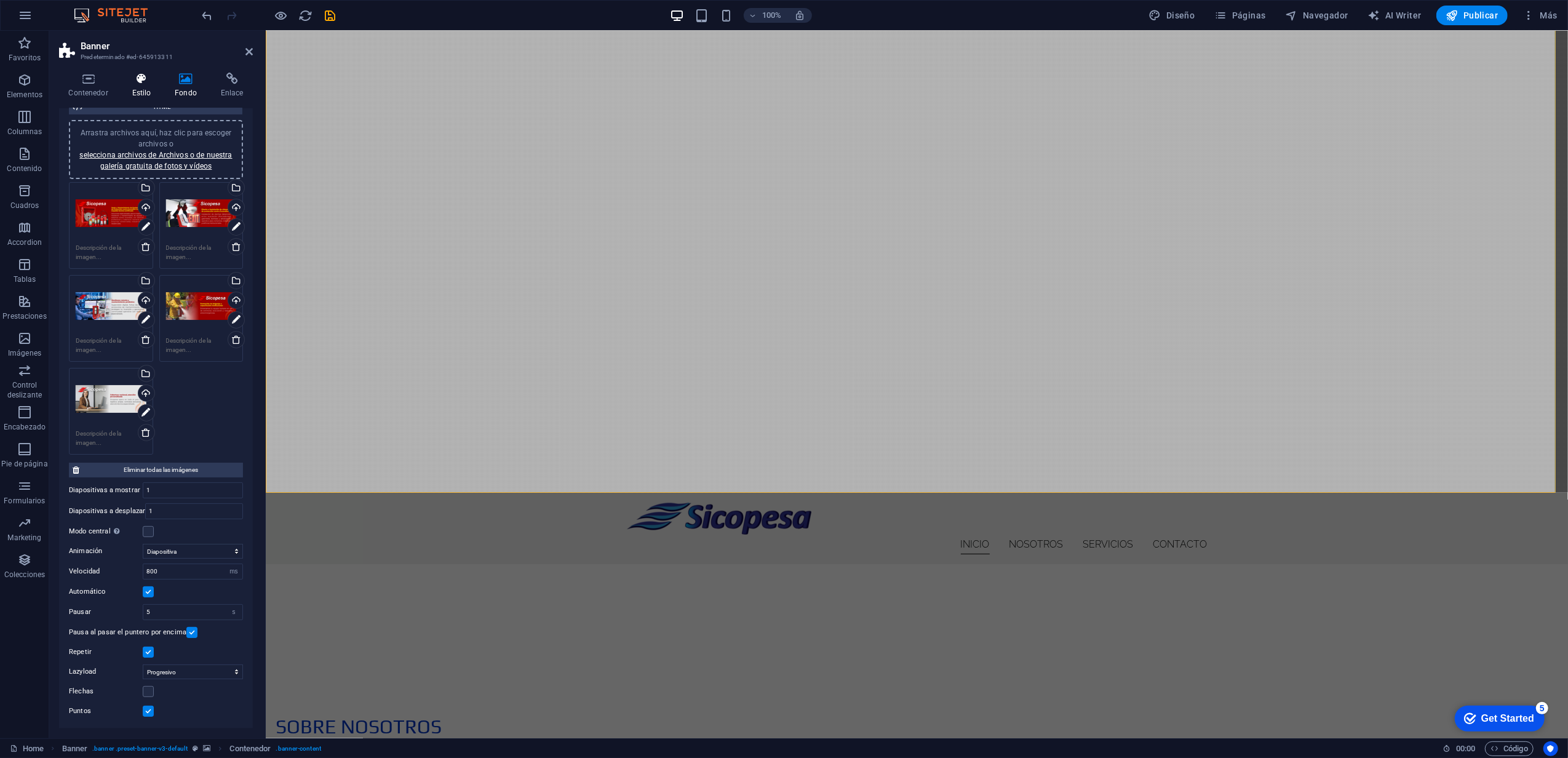
click at [137, 80] on icon at bounding box center [141, 79] width 38 height 13
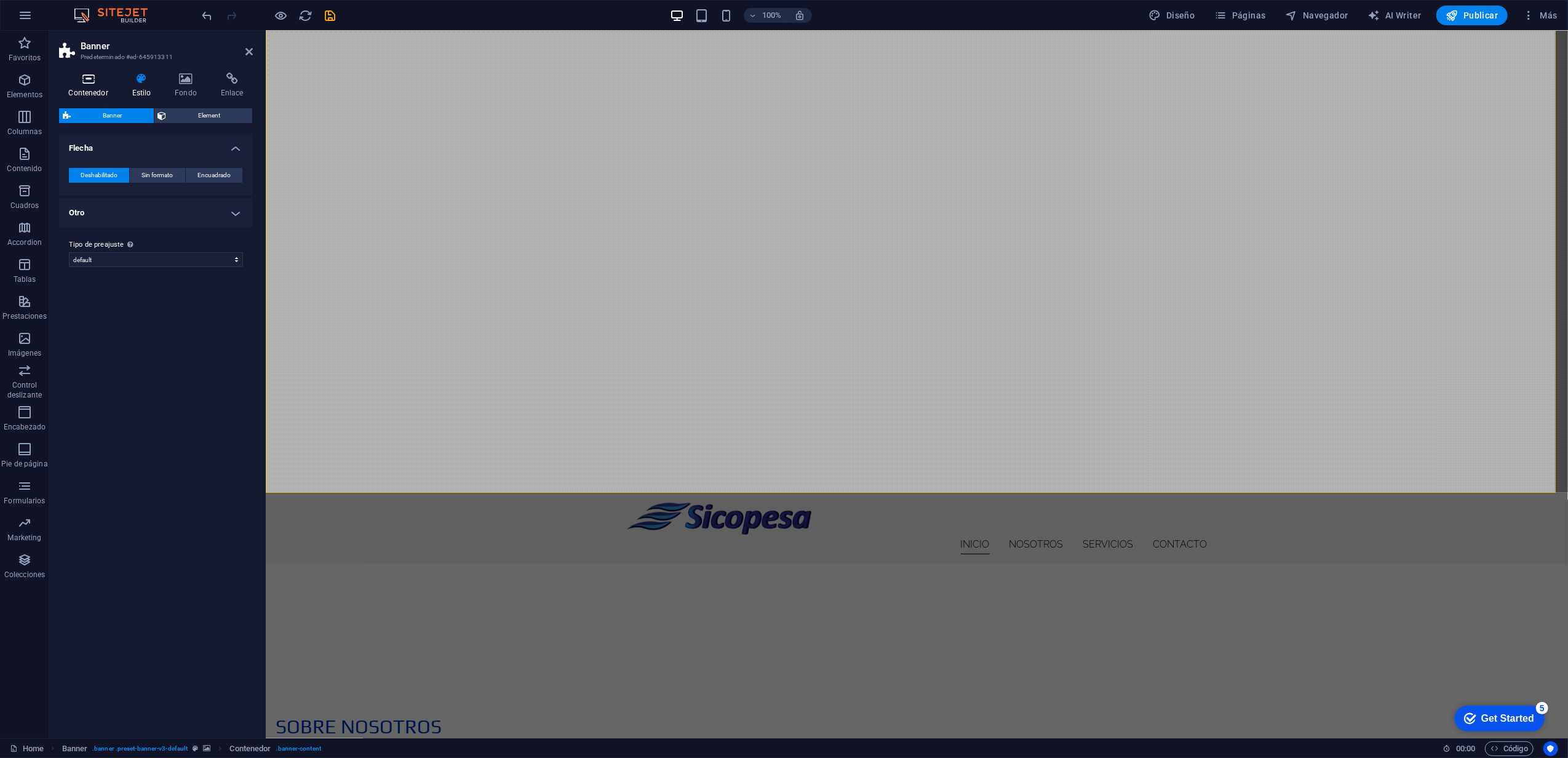
click at [86, 82] on icon at bounding box center [88, 79] width 58 height 13
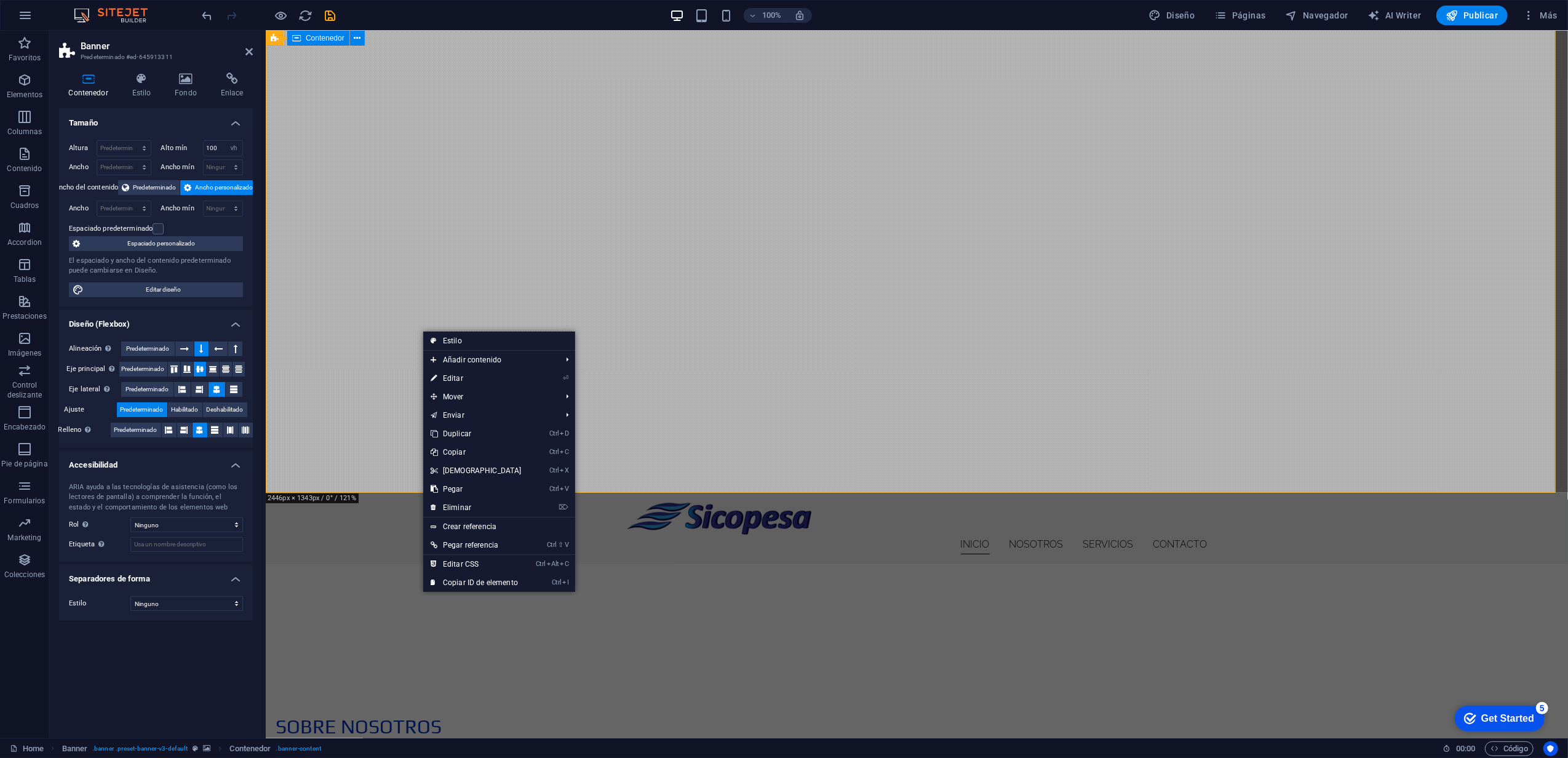
click at [395, 564] on div at bounding box center [917, 613] width 1303 height 99
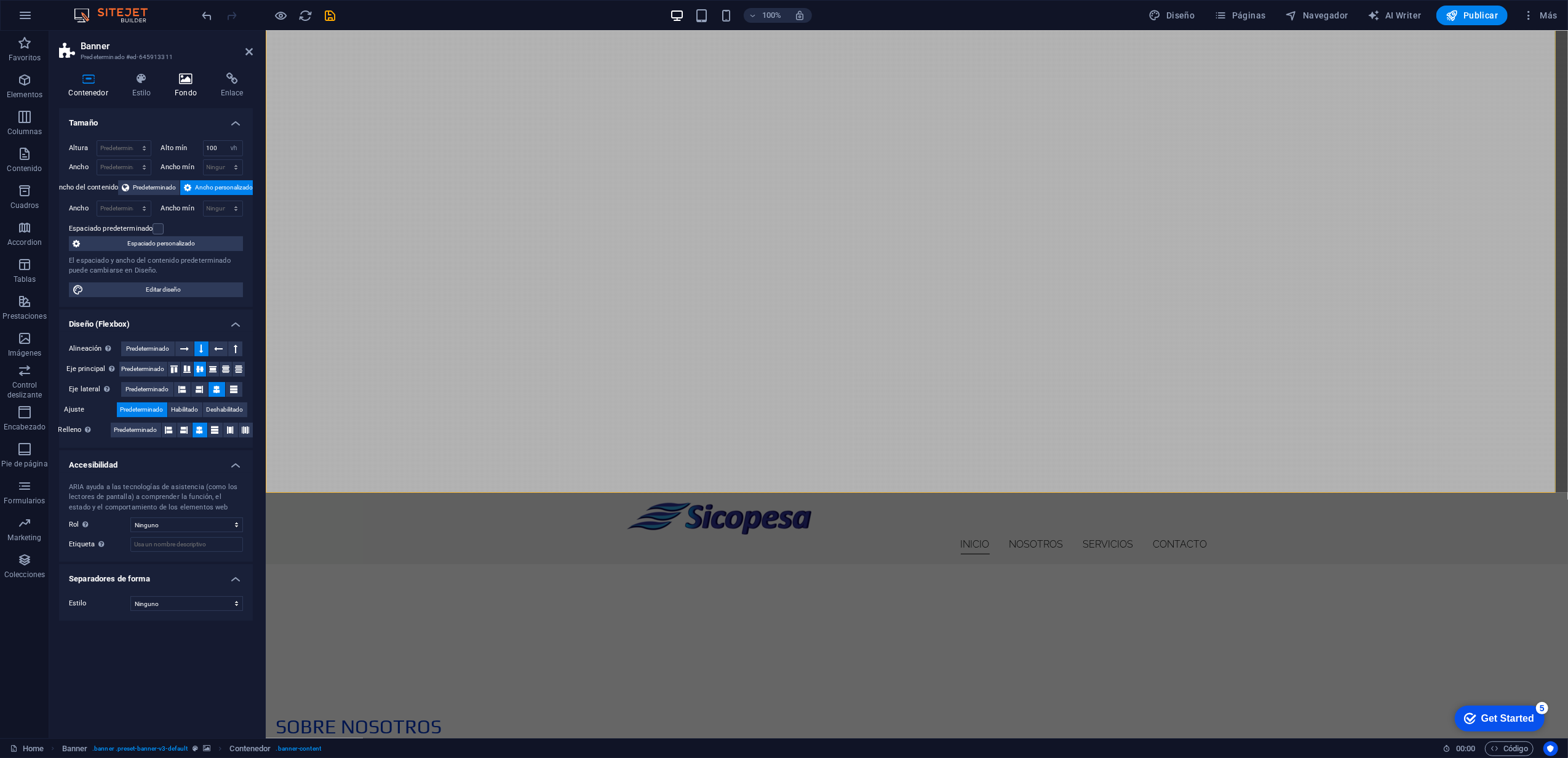
click at [197, 79] on icon at bounding box center [186, 79] width 41 height 13
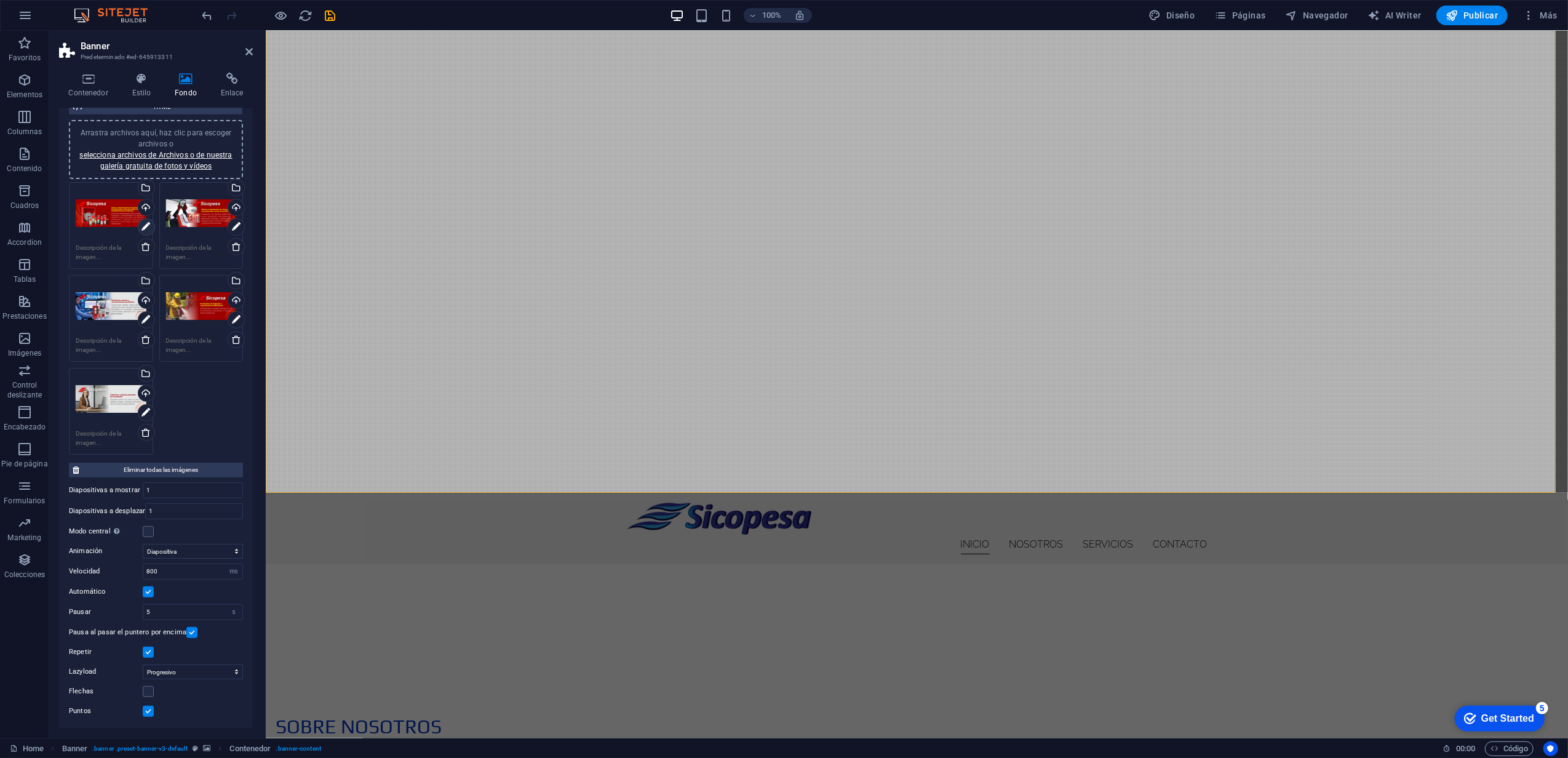
click at [149, 220] on icon at bounding box center [146, 226] width 8 height 14
click at [148, 225] on icon at bounding box center [146, 226] width 8 height 14
click at [109, 234] on div "Arrastra archivos aquí, haz clic para escoger archivos o selecciona archivos de…" at bounding box center [112, 214] width 71 height 49
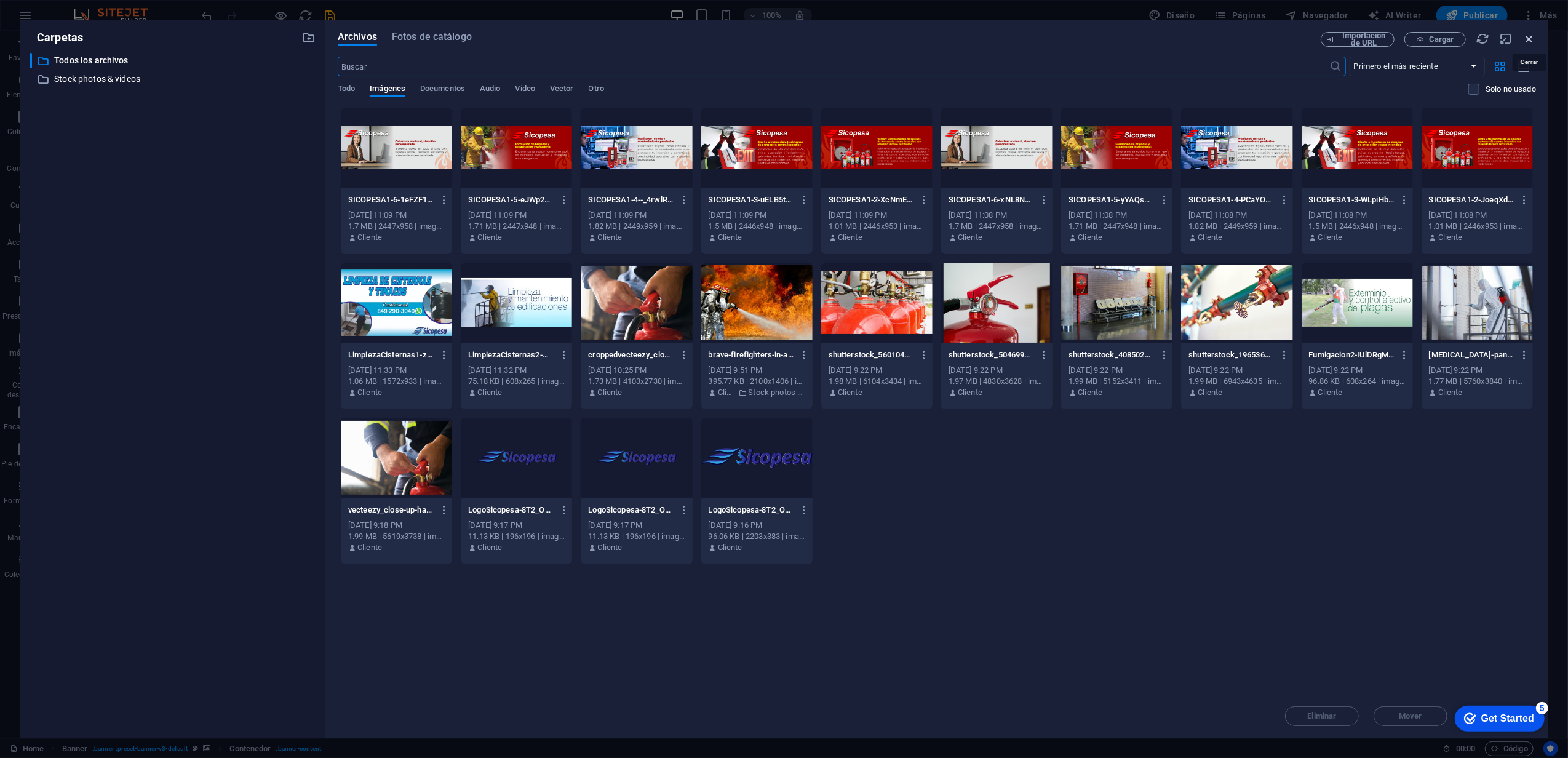
click at [1533, 35] on icon "button" at bounding box center [1530, 39] width 14 height 14
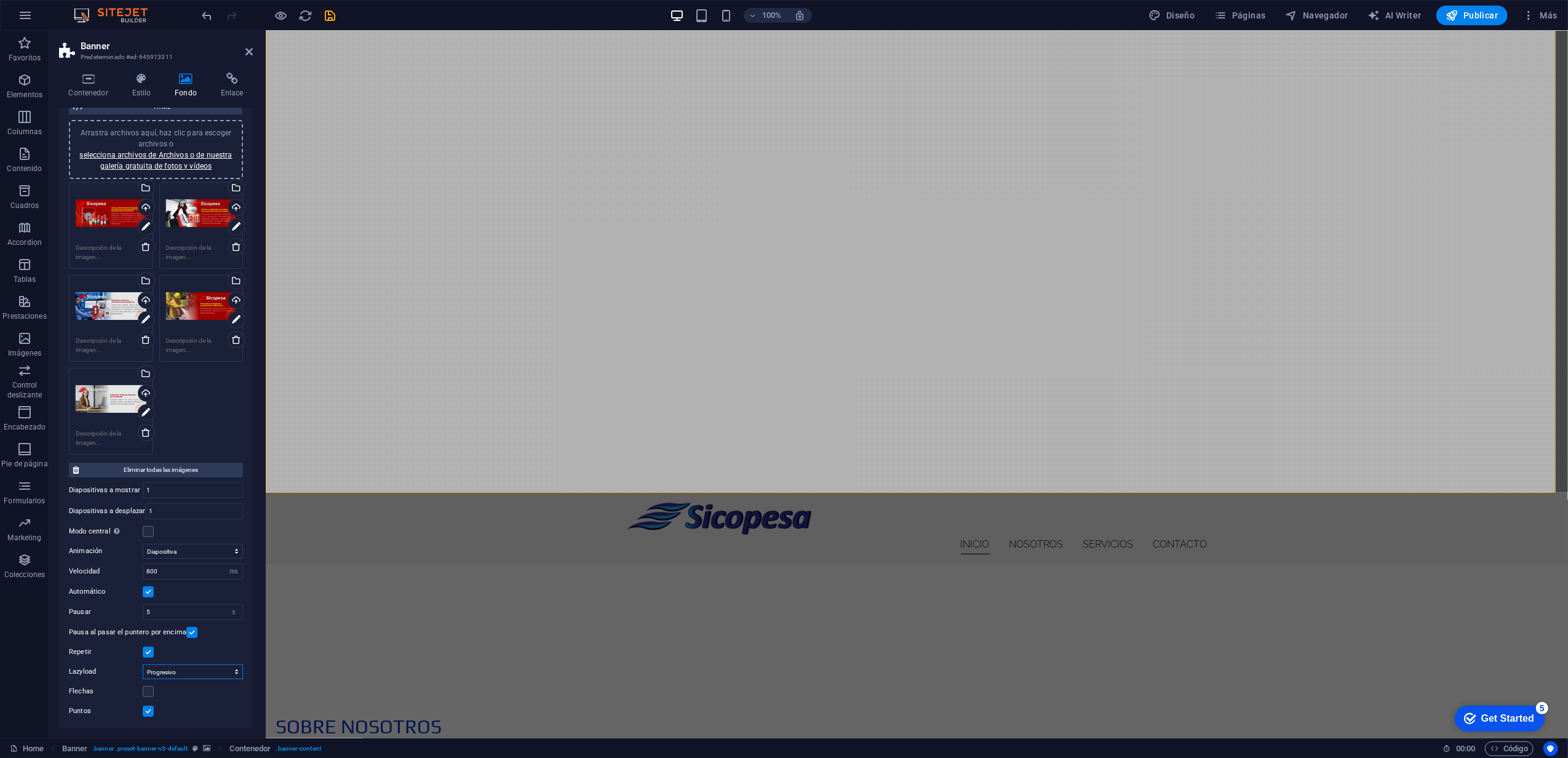
click at [180, 673] on select "Deshabilitado Bajo demanda Progresivo" at bounding box center [193, 672] width 101 height 14
click at [180, 672] on select "Deshabilitado Bajo demanda Progresivo" at bounding box center [193, 672] width 101 height 14
click at [193, 483] on input "1" at bounding box center [193, 490] width 99 height 14
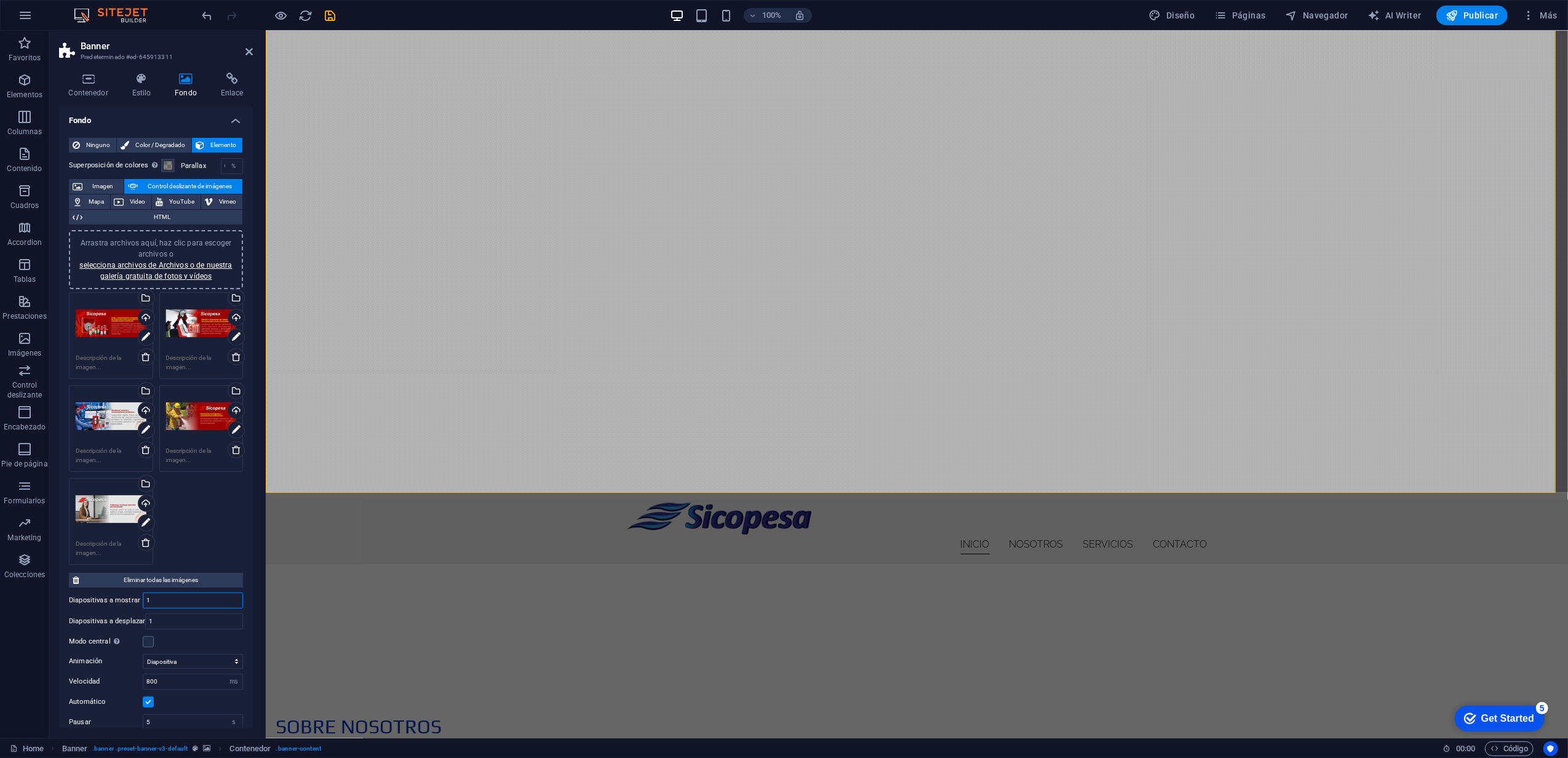
scroll to position [0, 0]
drag, startPoint x: 149, startPoint y: 601, endPoint x: 121, endPoint y: 602, distance: 28.0
click at [121, 602] on div "Diapositivas a mostrar 1" at bounding box center [156, 603] width 174 height 16
drag, startPoint x: 173, startPoint y: 608, endPoint x: 69, endPoint y: 621, distance: 104.8
click at [81, 620] on div "Diapositivas a mostrar 5 Diapositivas a desplazar 1 Modo central Permite la vis…" at bounding box center [156, 620] width 174 height 62
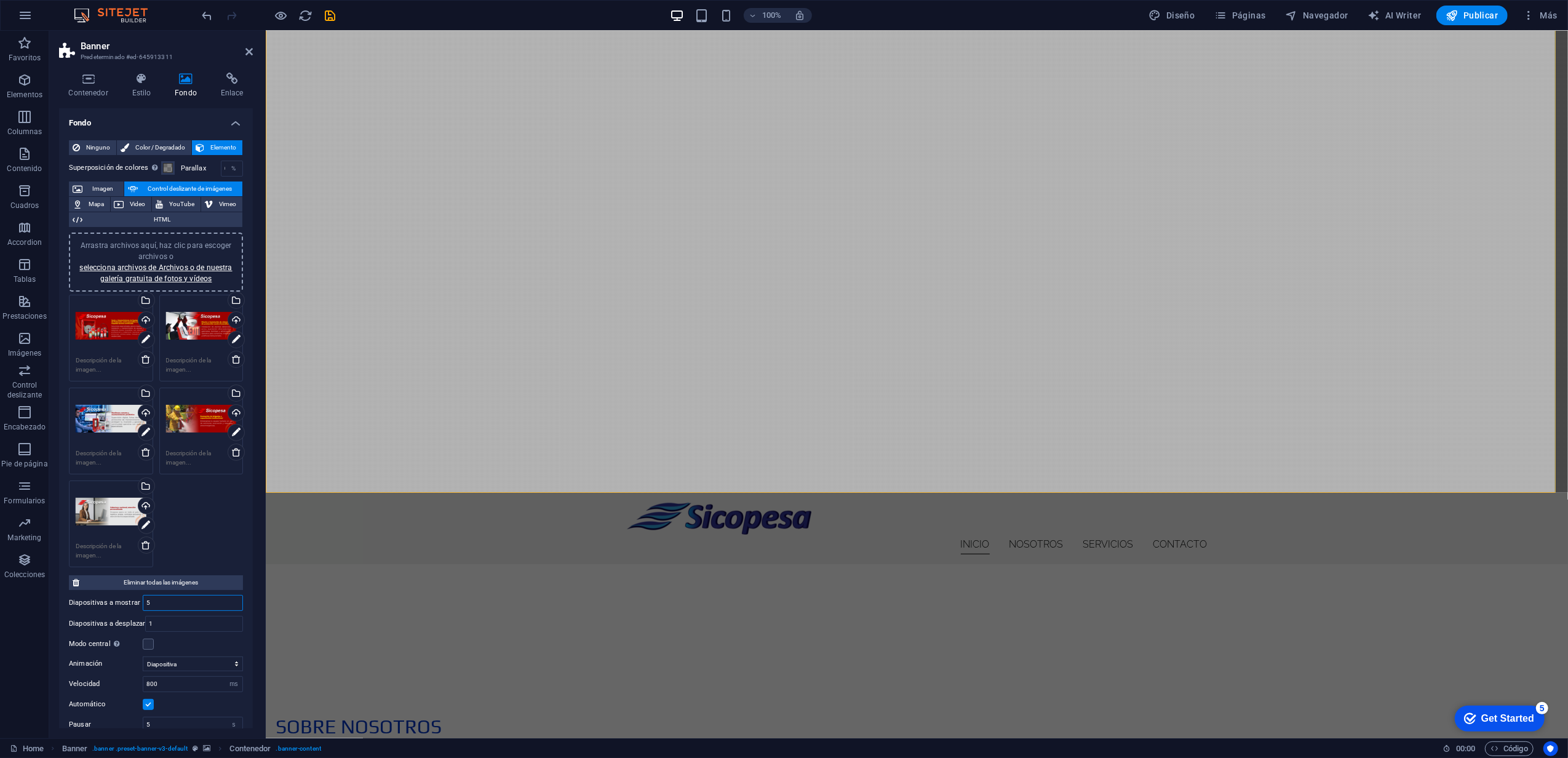
type input "1"
click at [178, 619] on input "1" at bounding box center [194, 624] width 96 height 14
drag, startPoint x: 186, startPoint y: 619, endPoint x: 112, endPoint y: 643, distance: 77.8
click at [117, 641] on div "Diapositivas a mostrar 1 Diapositivas a desplazar 1 Modo central Permite la vis…" at bounding box center [156, 620] width 174 height 62
type input "5"
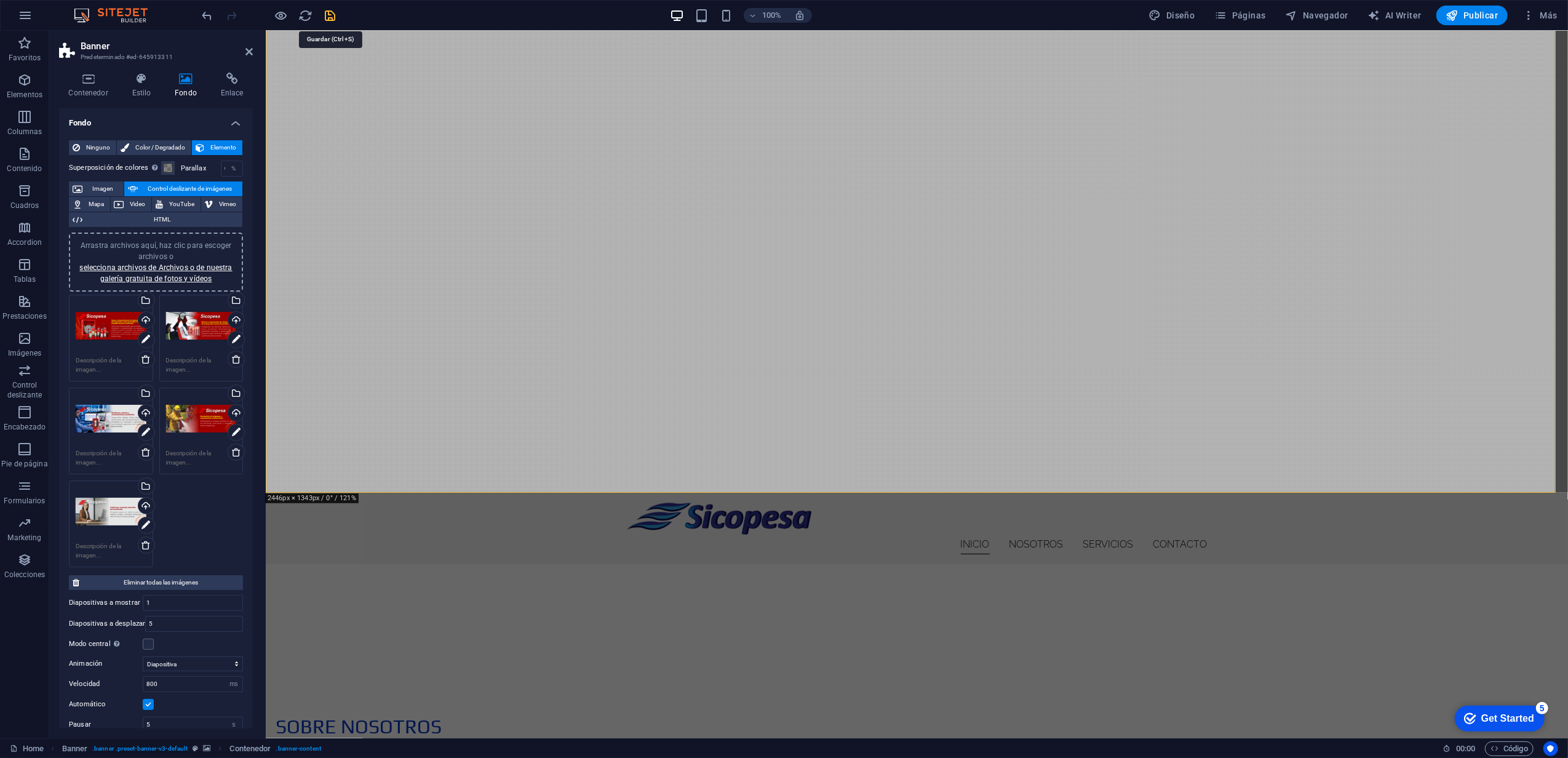
click at [331, 13] on icon "save" at bounding box center [330, 15] width 14 height 14
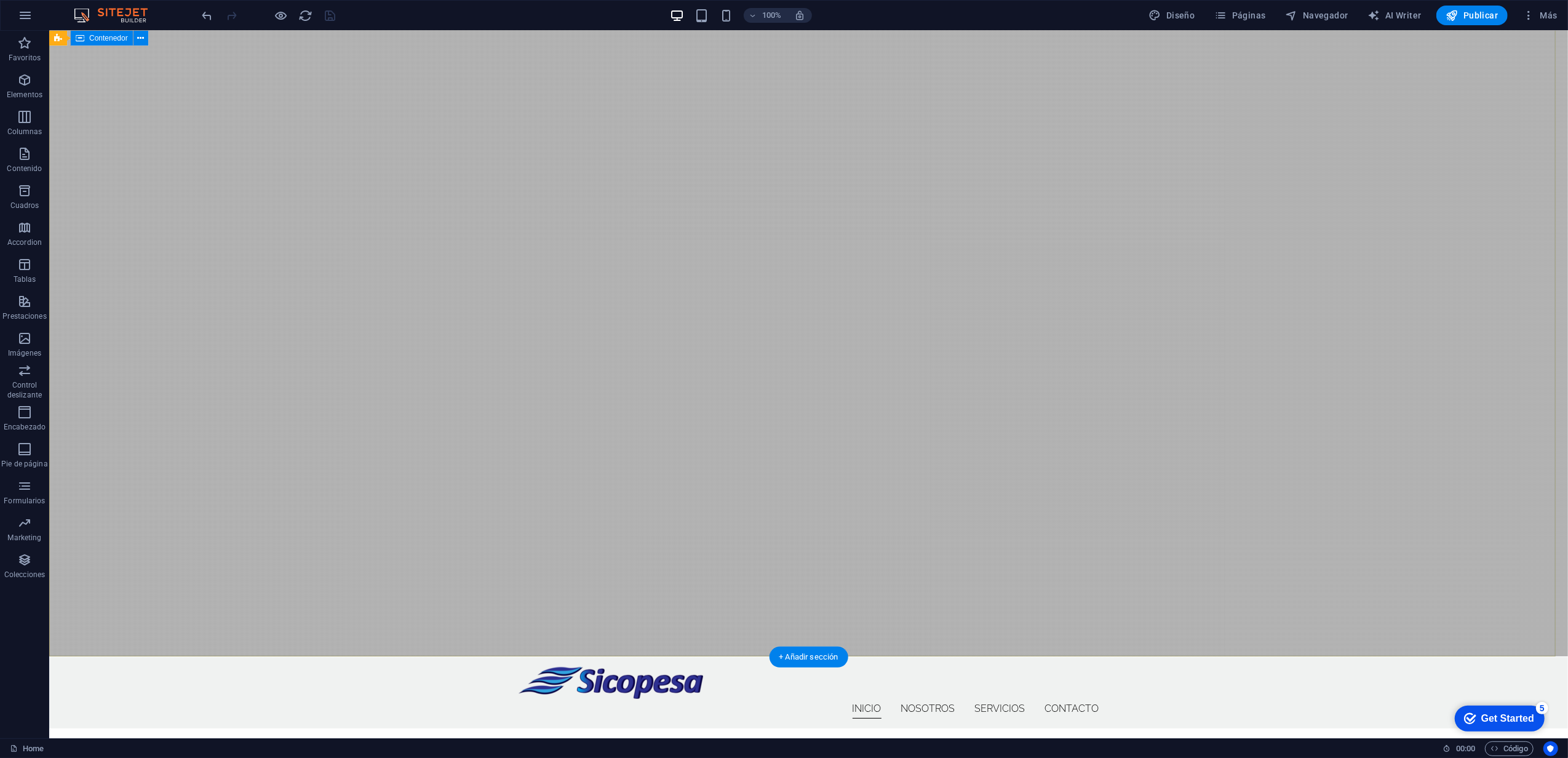
scroll to position [246, 0]
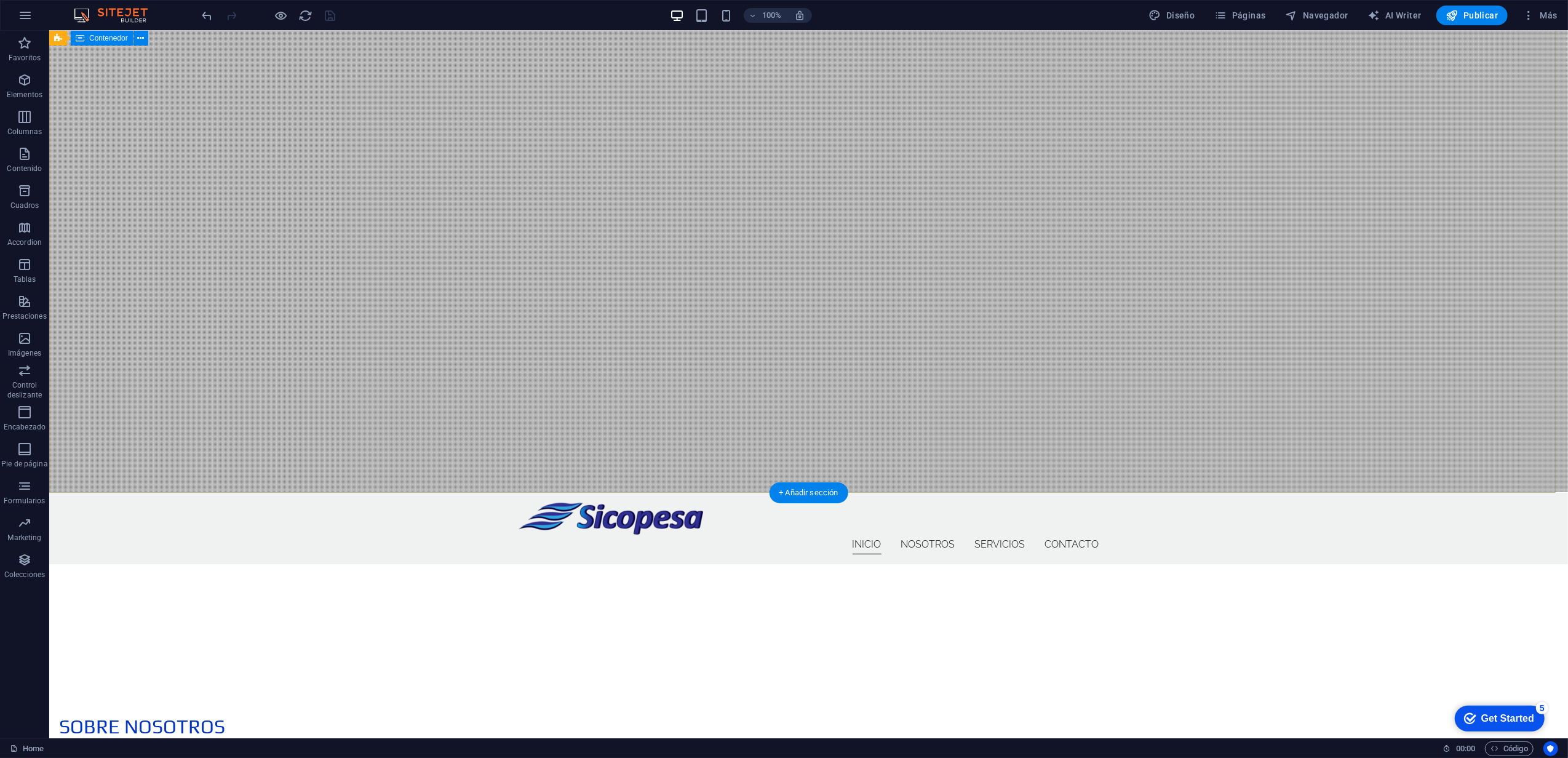
click at [667, 564] on div at bounding box center [808, 613] width 1519 height 99
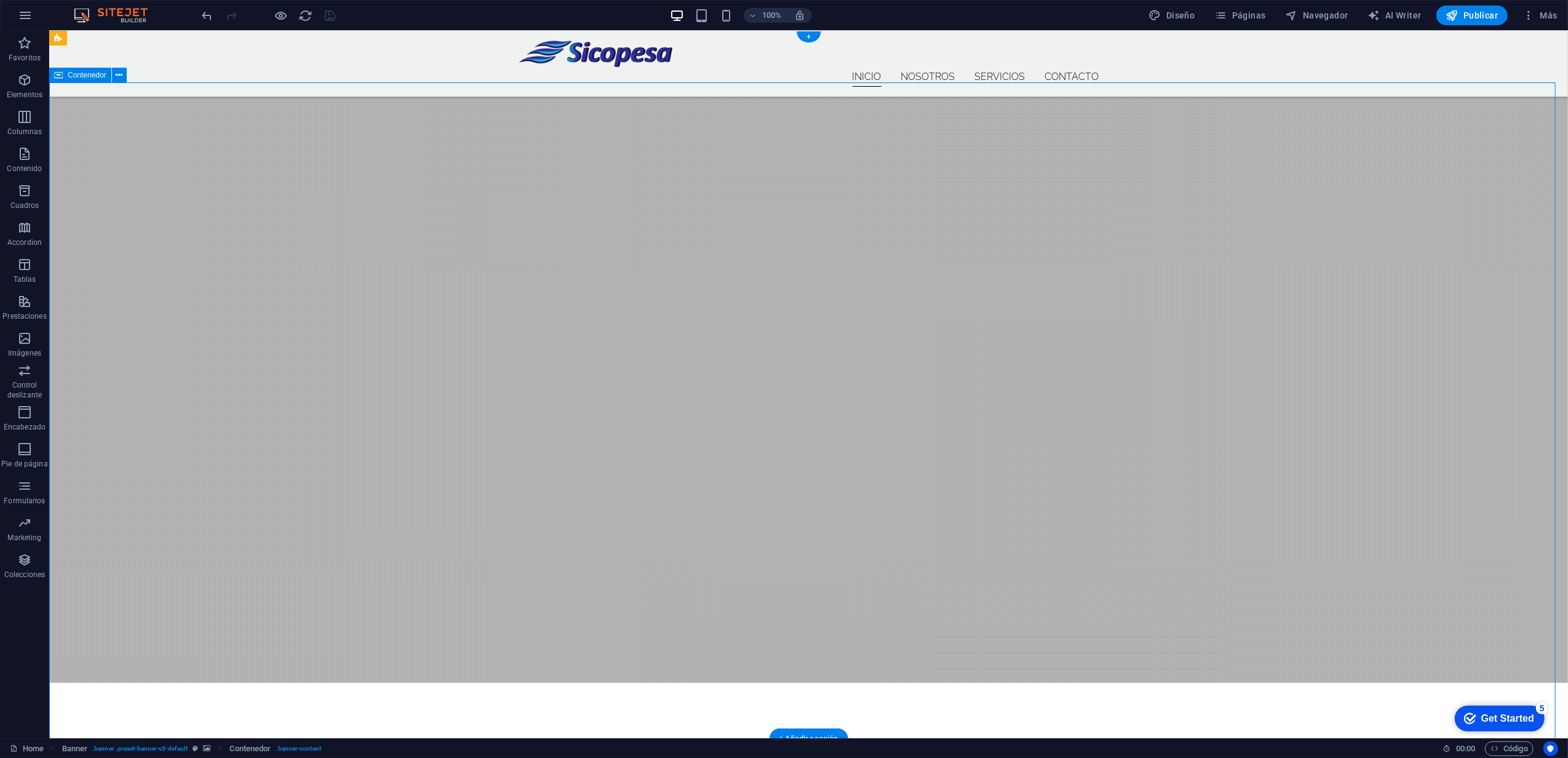
scroll to position [0, 0]
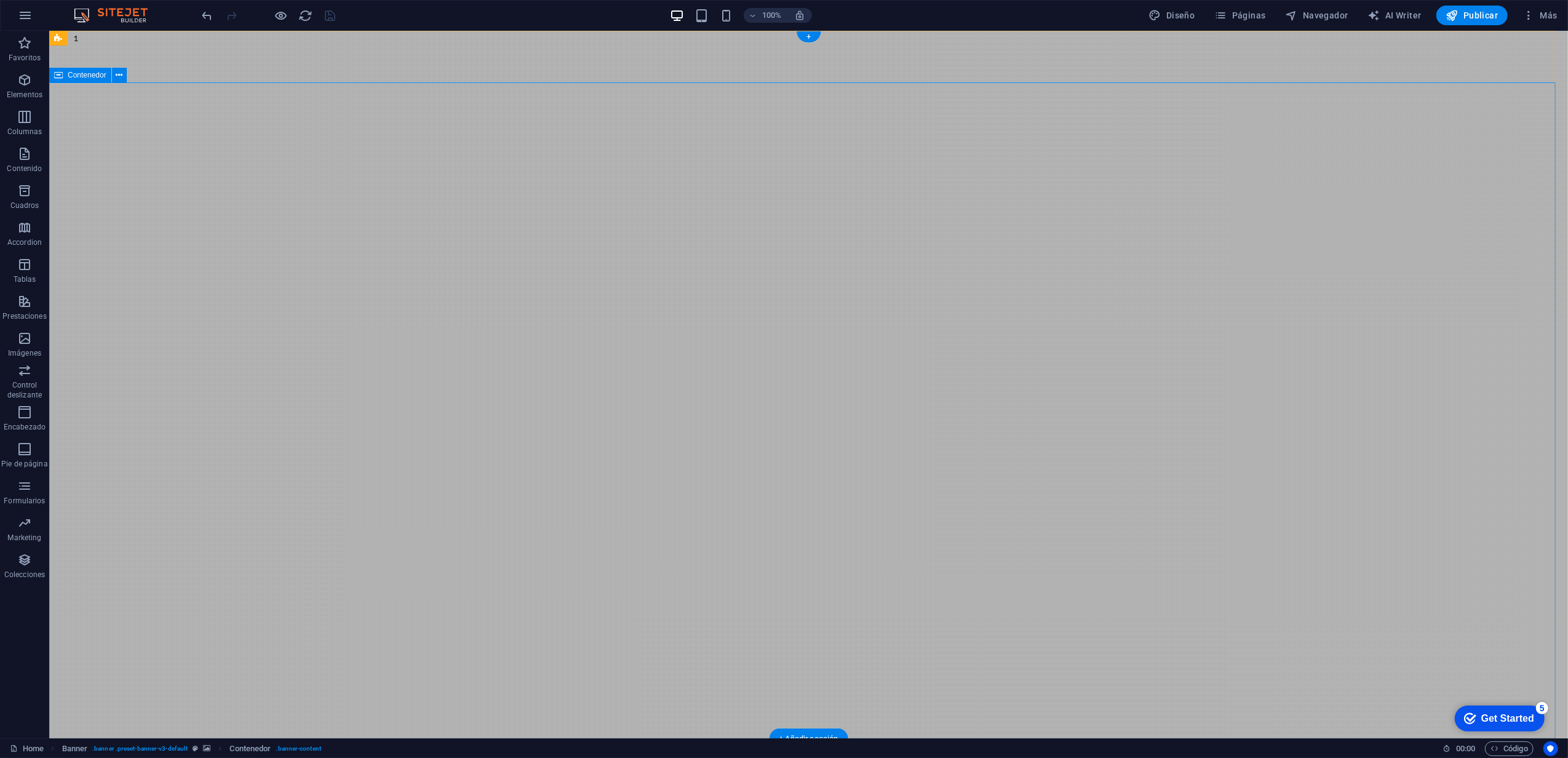
click at [116, 74] on icon at bounding box center [119, 75] width 7 height 13
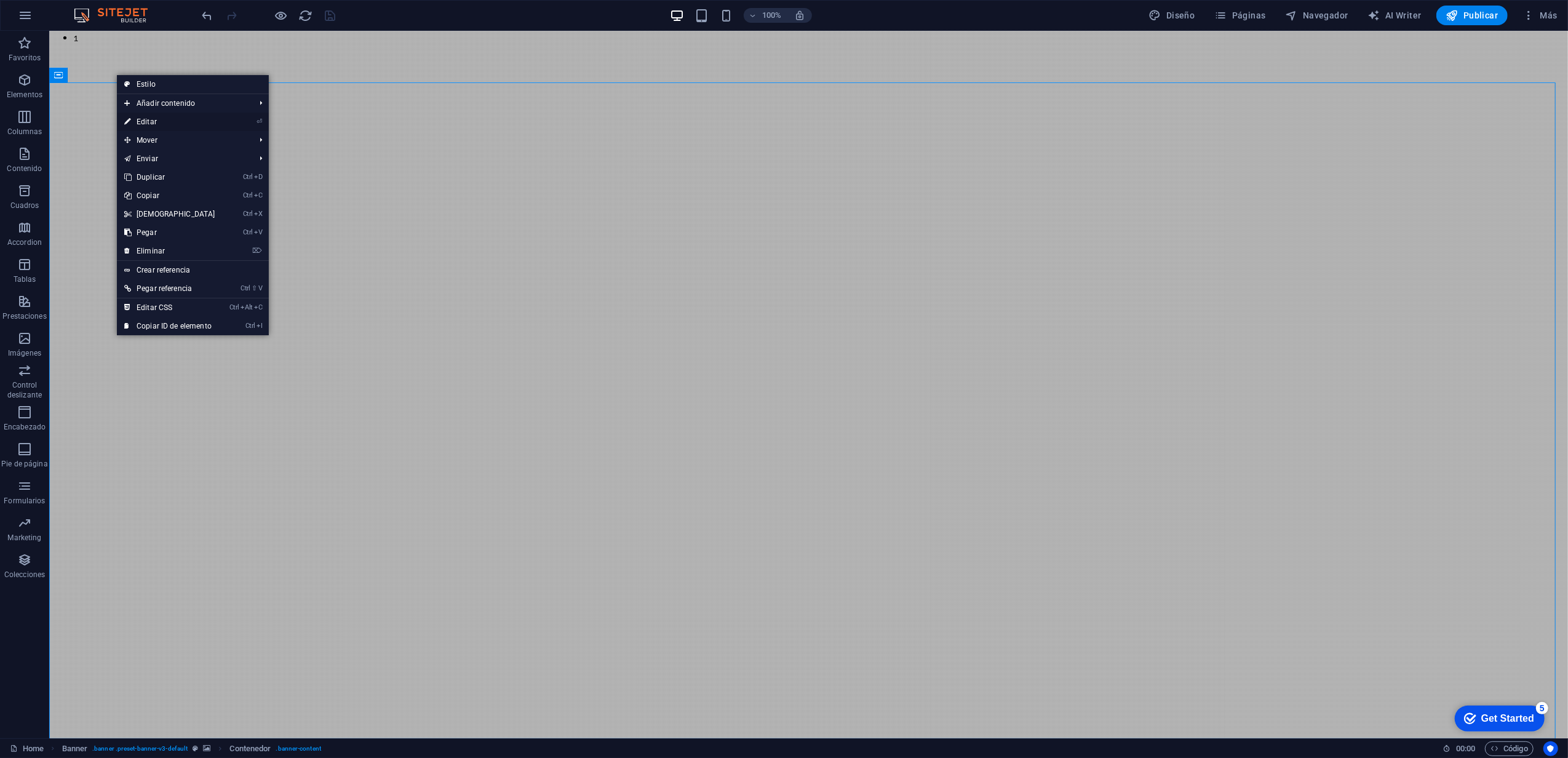
click at [139, 128] on link "⏎ Editar" at bounding box center [169, 122] width 106 height 19
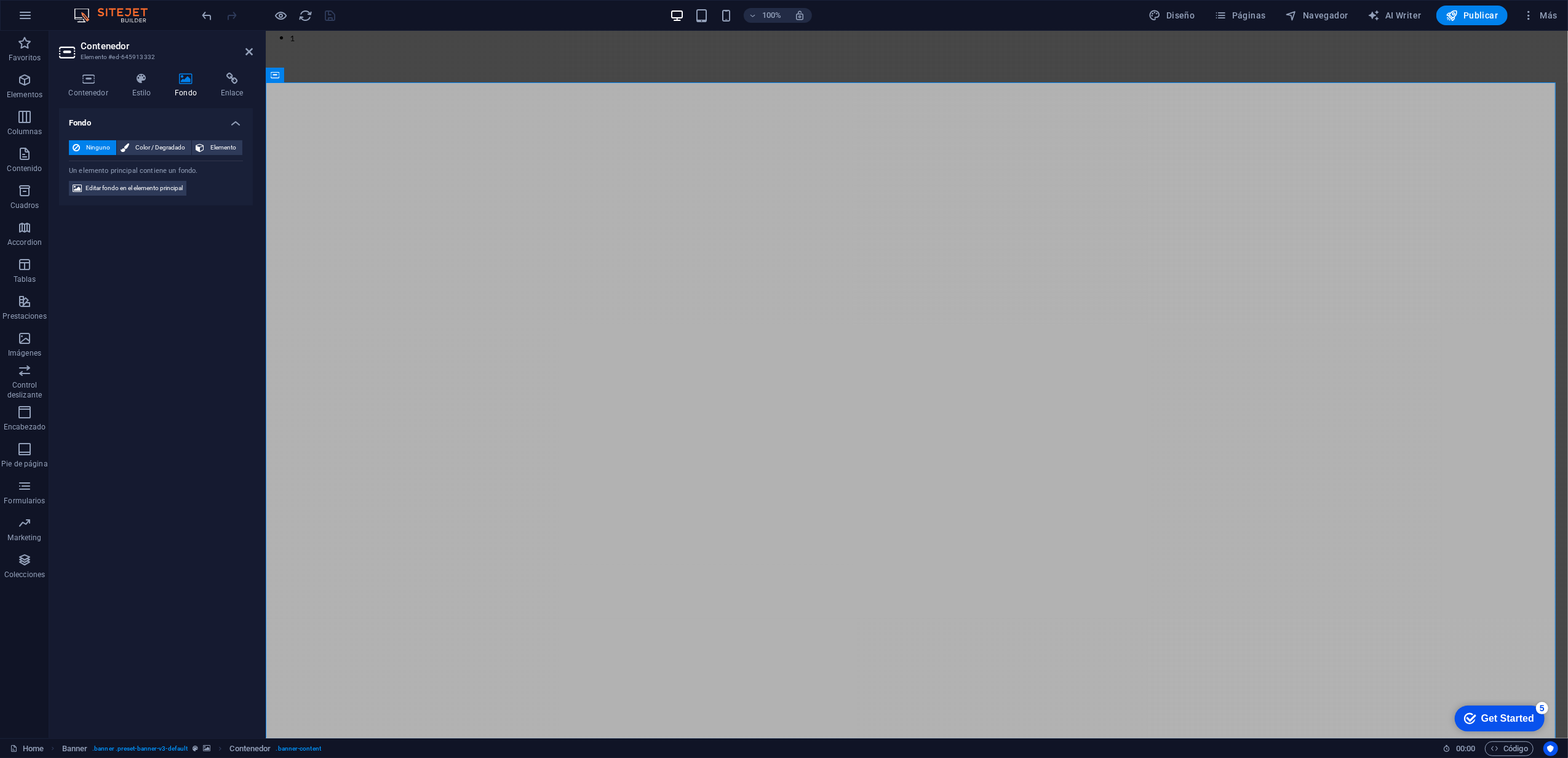
click at [187, 83] on icon at bounding box center [186, 79] width 41 height 13
click at [96, 81] on icon at bounding box center [88, 79] width 58 height 13
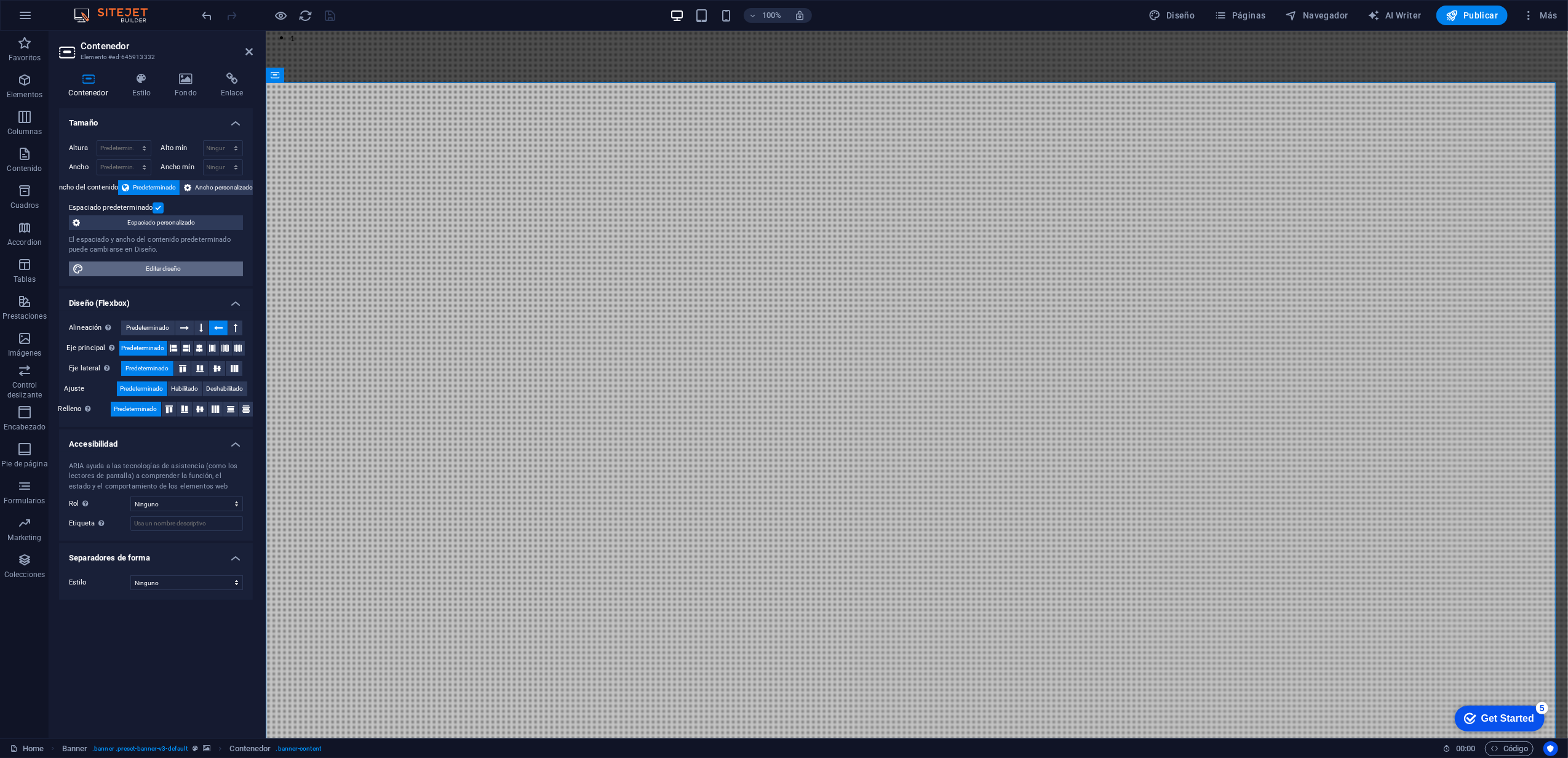
click at [175, 267] on span "Editar diseño" at bounding box center [163, 269] width 152 height 14
select select "rem"
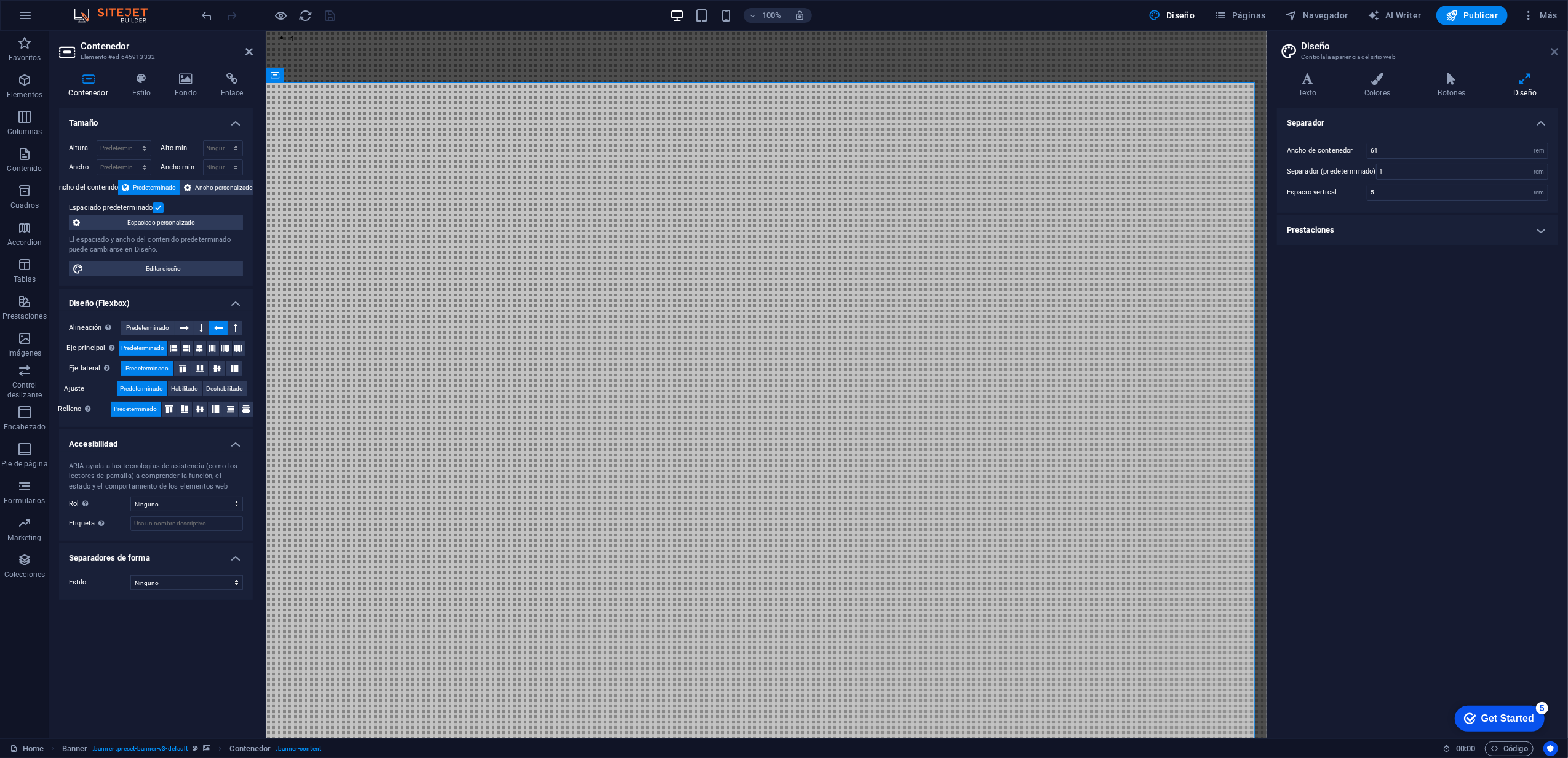
click at [1554, 52] on icon at bounding box center [1554, 52] width 8 height 10
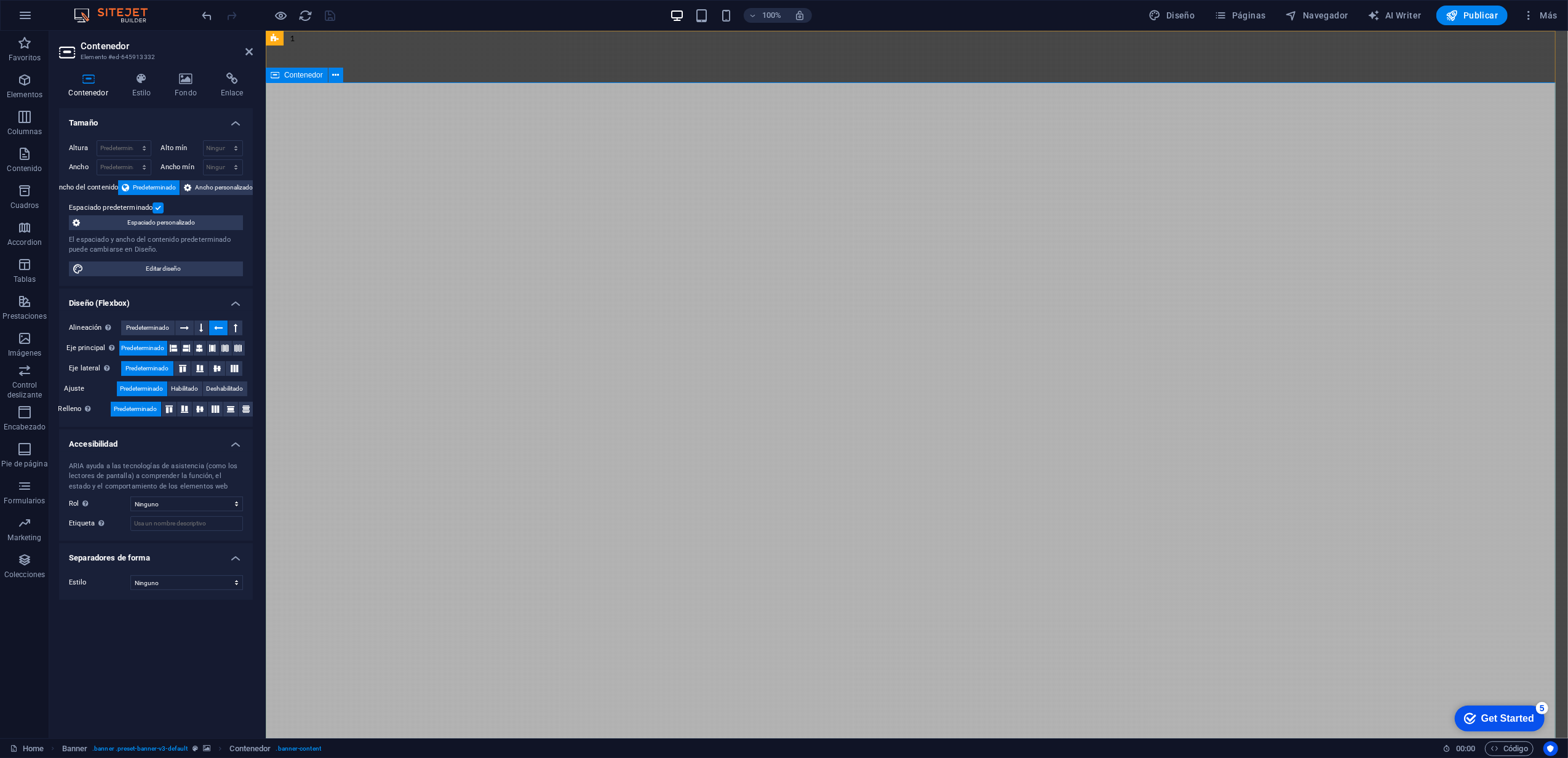
click at [343, 70] on button at bounding box center [335, 74] width 14 height 14
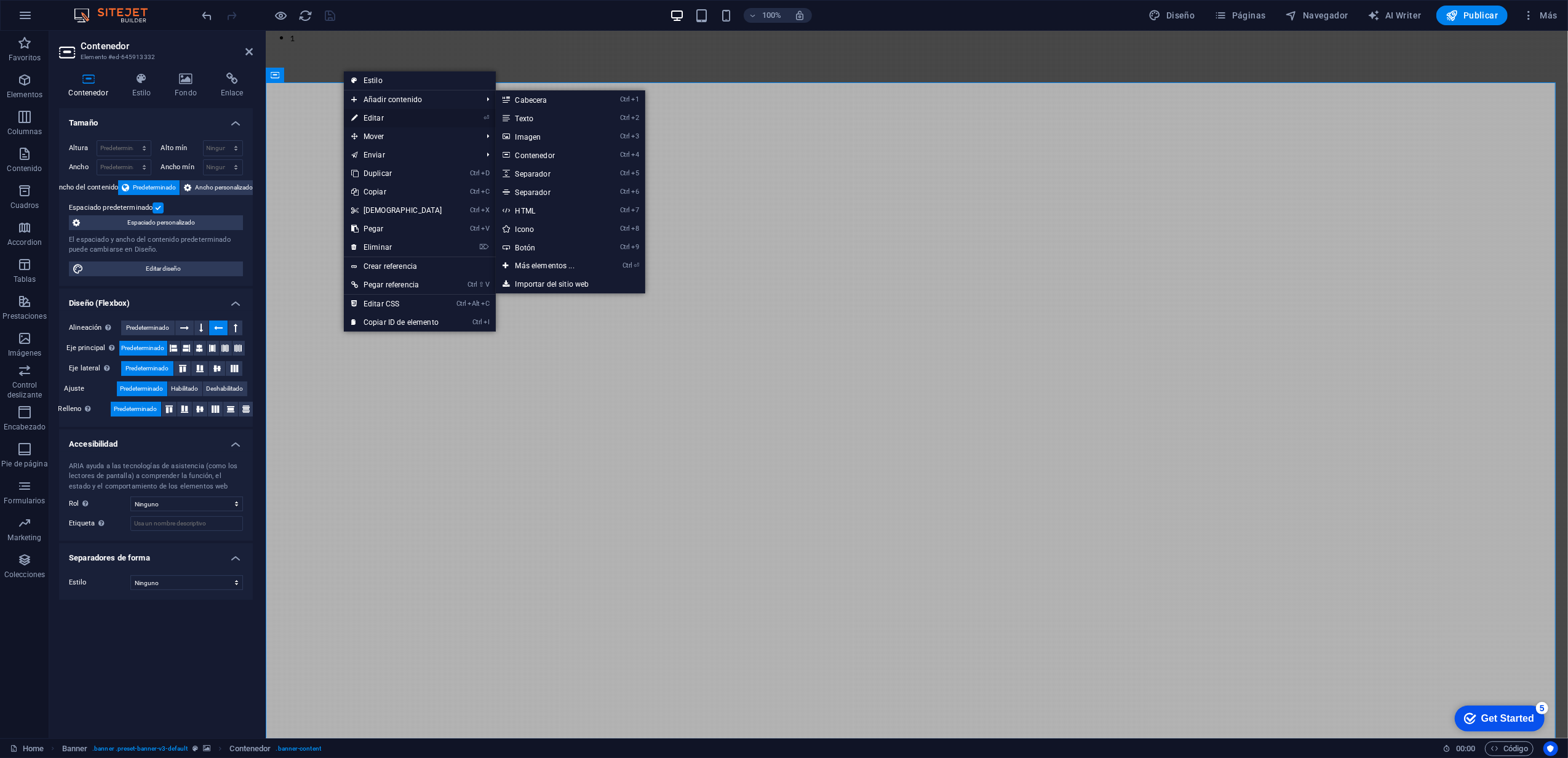
click at [389, 118] on link "⏎ Editar" at bounding box center [396, 118] width 106 height 19
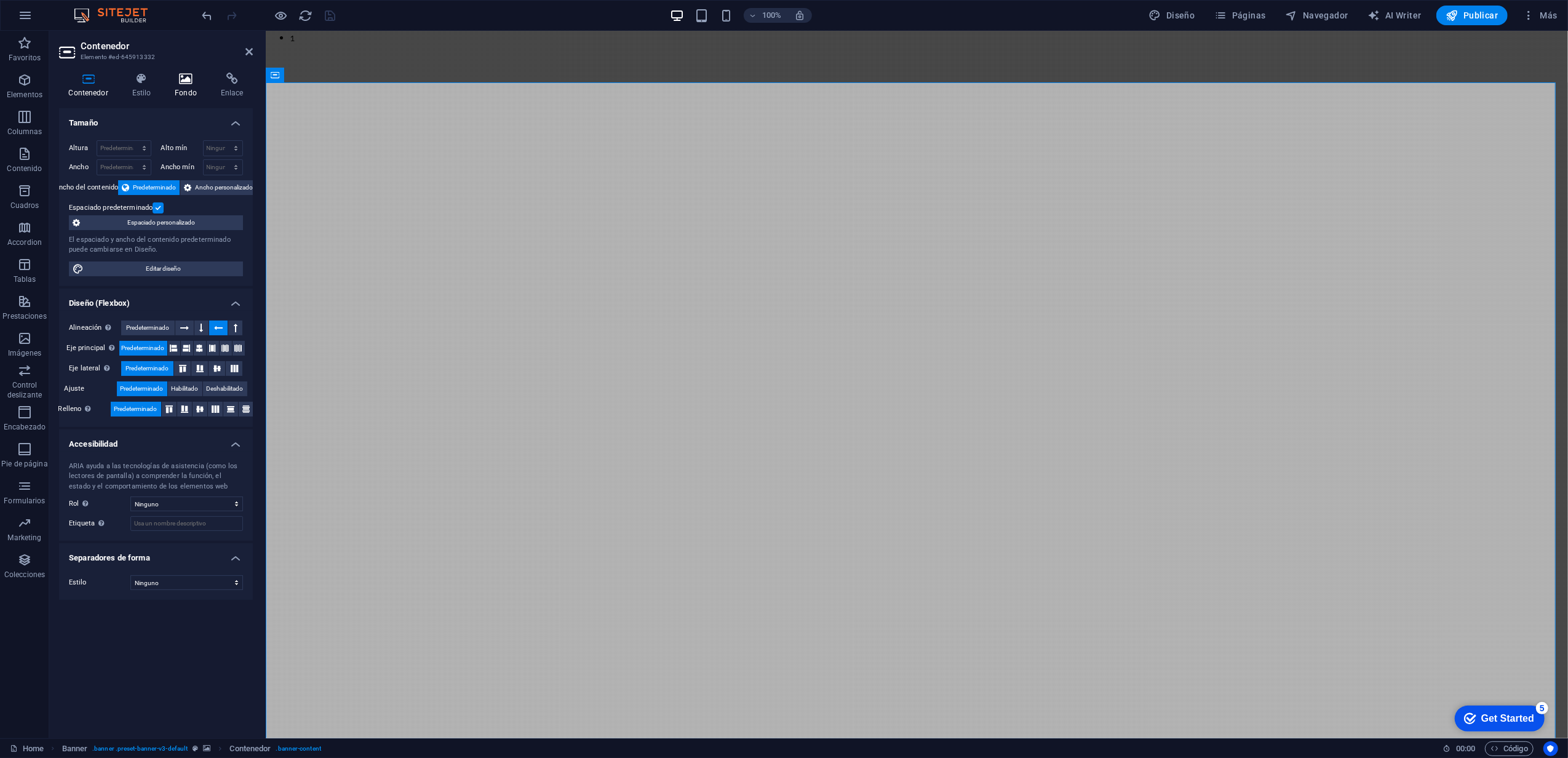
click at [180, 92] on h4 "Fondo" at bounding box center [188, 85] width 46 height 26
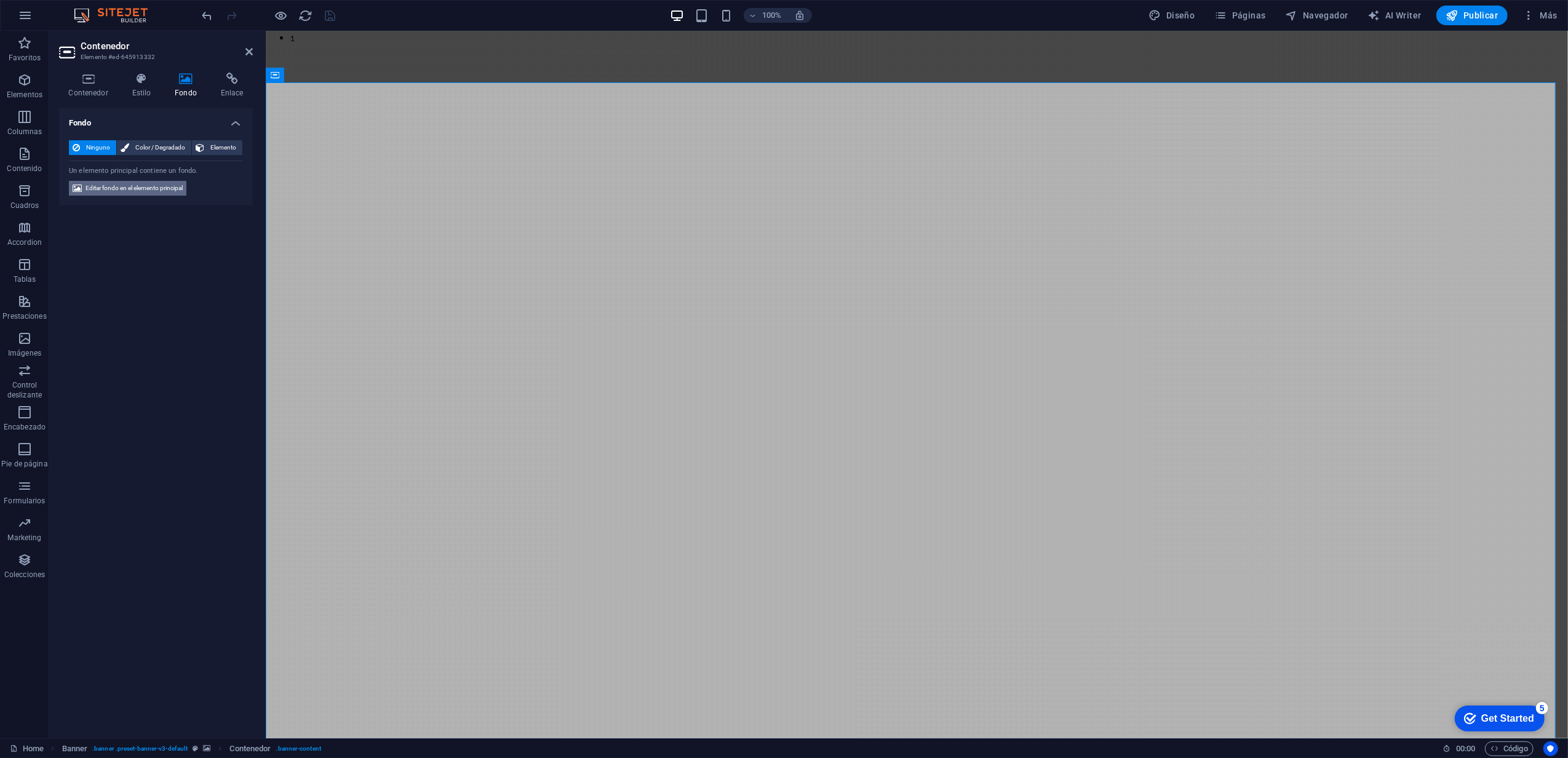
click at [153, 191] on span "Editar fondo en el elemento principal" at bounding box center [133, 188] width 97 height 14
select select "ms"
select select "s"
select select "progressive"
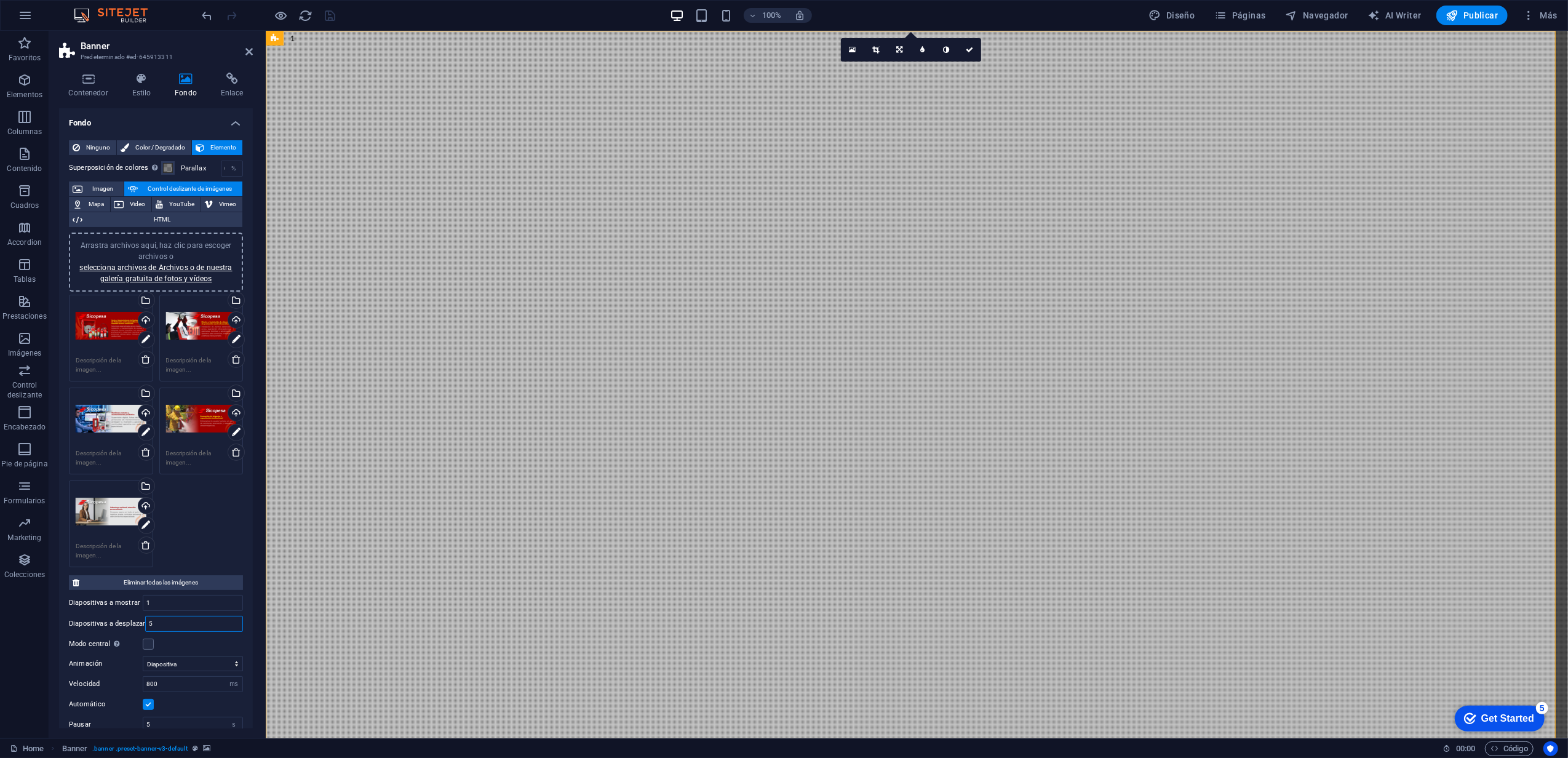
drag, startPoint x: 176, startPoint y: 623, endPoint x: 118, endPoint y: 614, distance: 58.7
click at [118, 614] on div "Diapositivas a mostrar 1 Diapositivas a desplazar 5 Modo central Permite la vis…" at bounding box center [156, 620] width 174 height 62
type input "1"
click at [326, 6] on div at bounding box center [269, 15] width 138 height 19
click at [329, 8] on icon "save" at bounding box center [330, 15] width 14 height 14
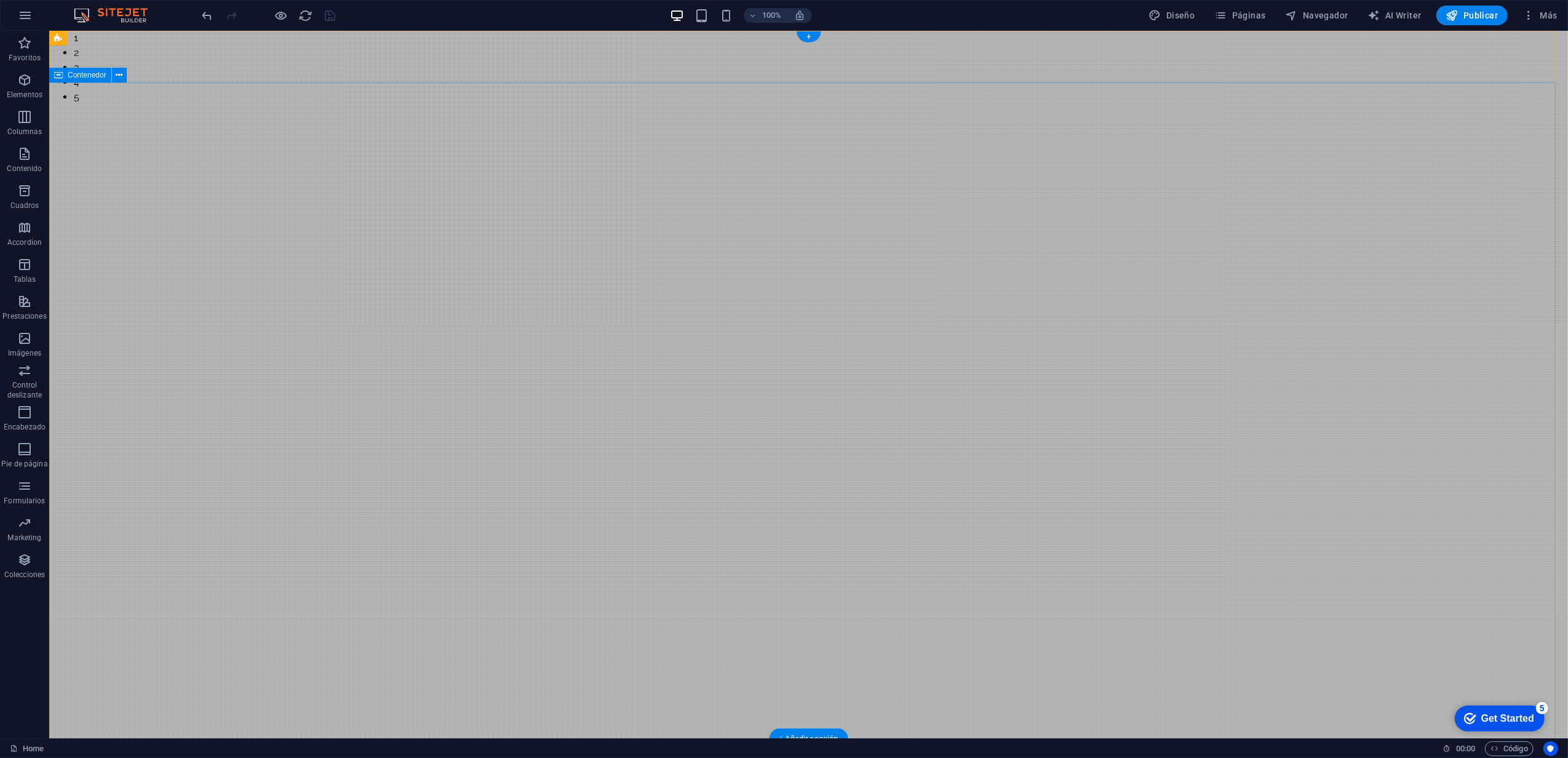
scroll to position [82, 0]
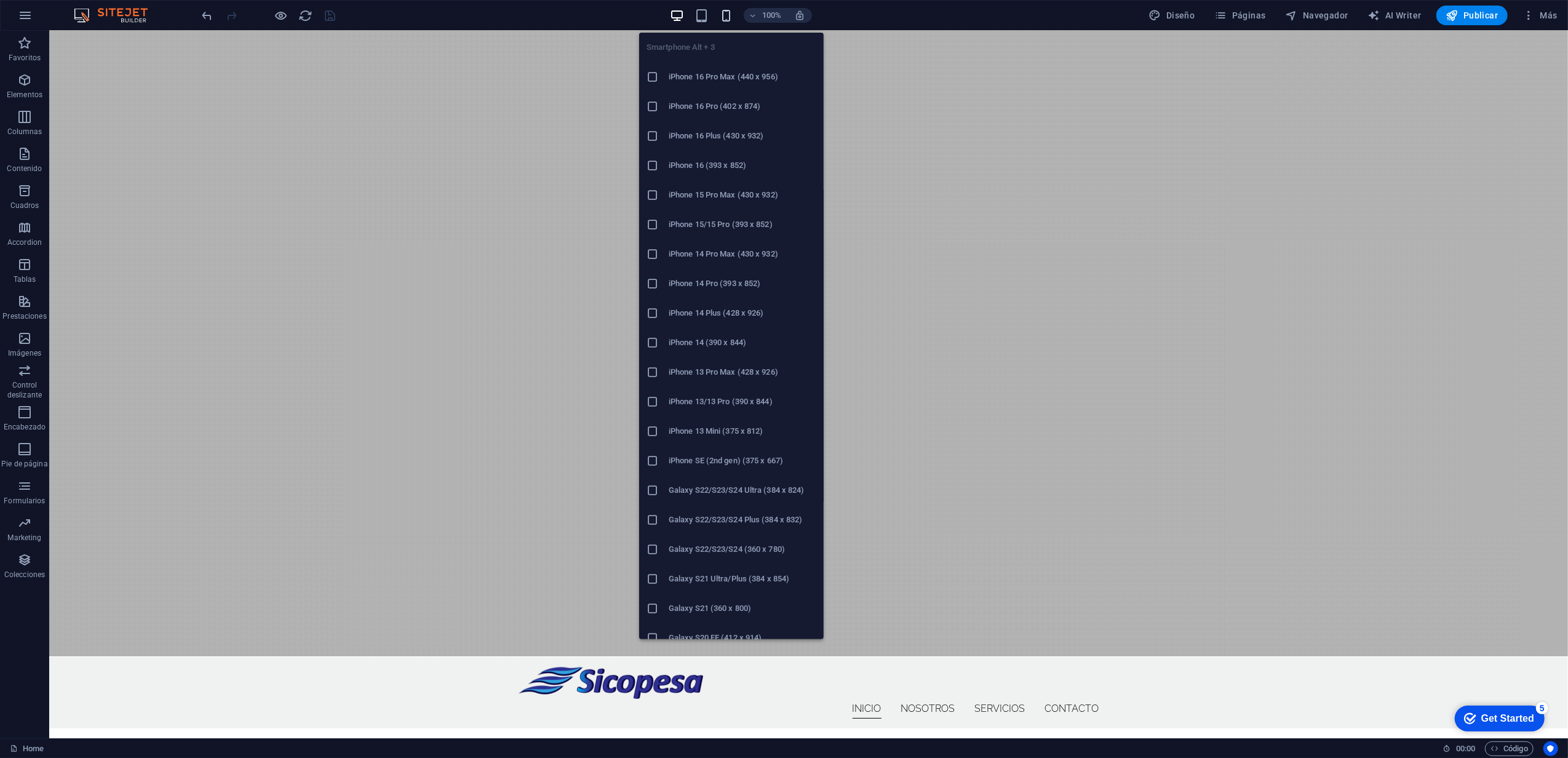
click at [722, 15] on icon "button" at bounding box center [726, 15] width 14 height 14
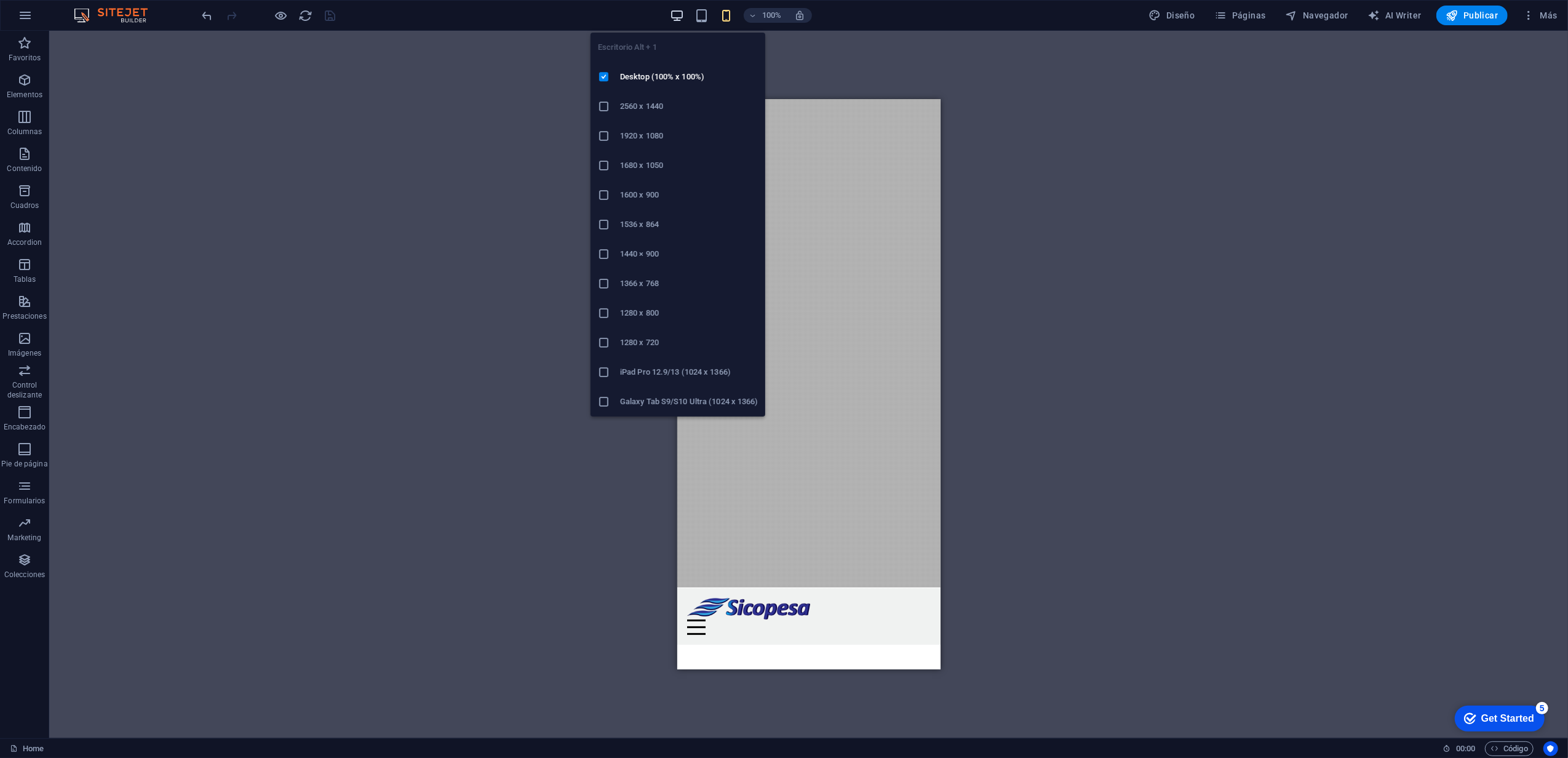
click at [681, 18] on icon "button" at bounding box center [677, 15] width 14 height 14
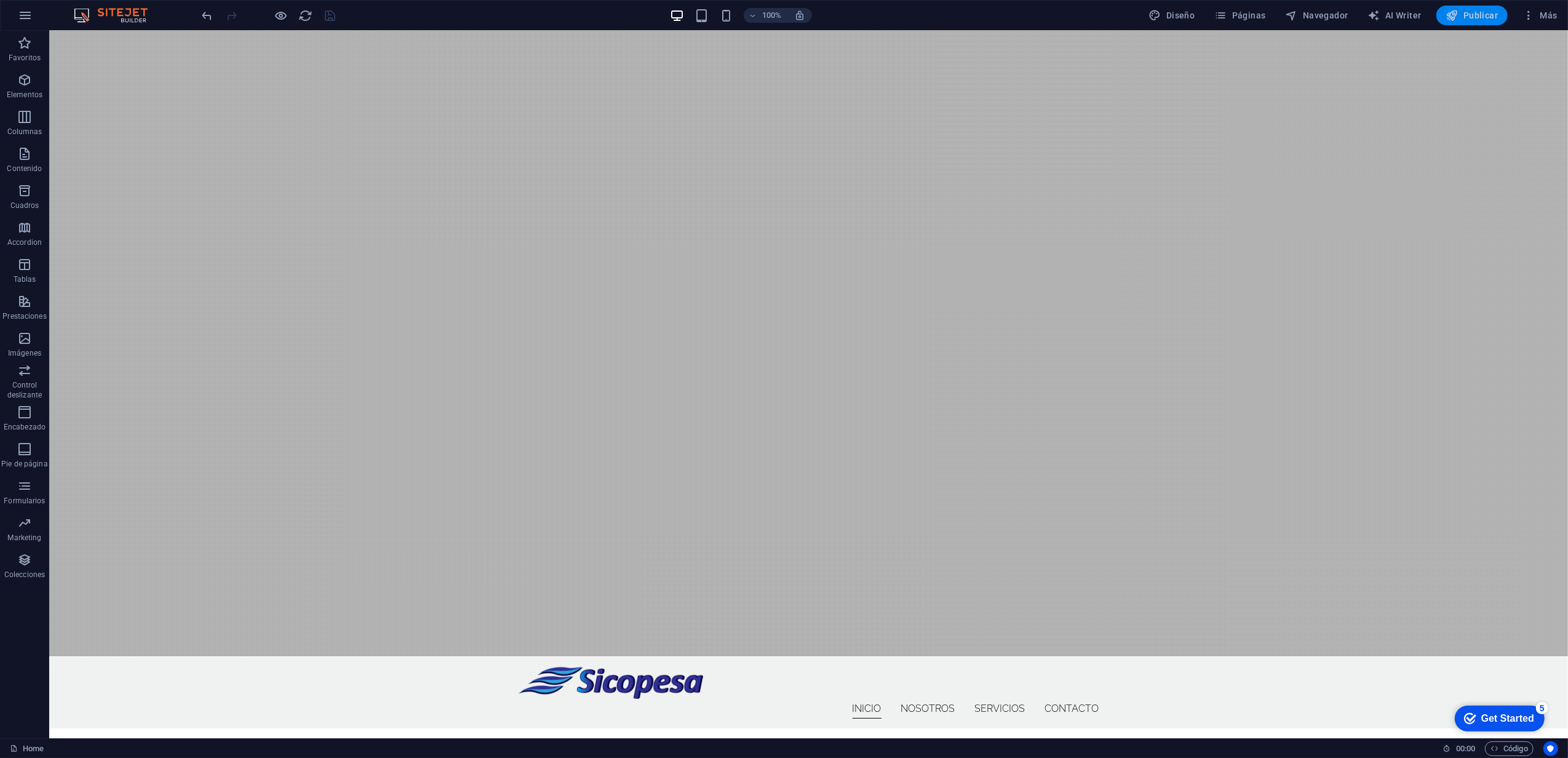
click at [1483, 18] on span "Publicar" at bounding box center [1473, 15] width 52 height 13
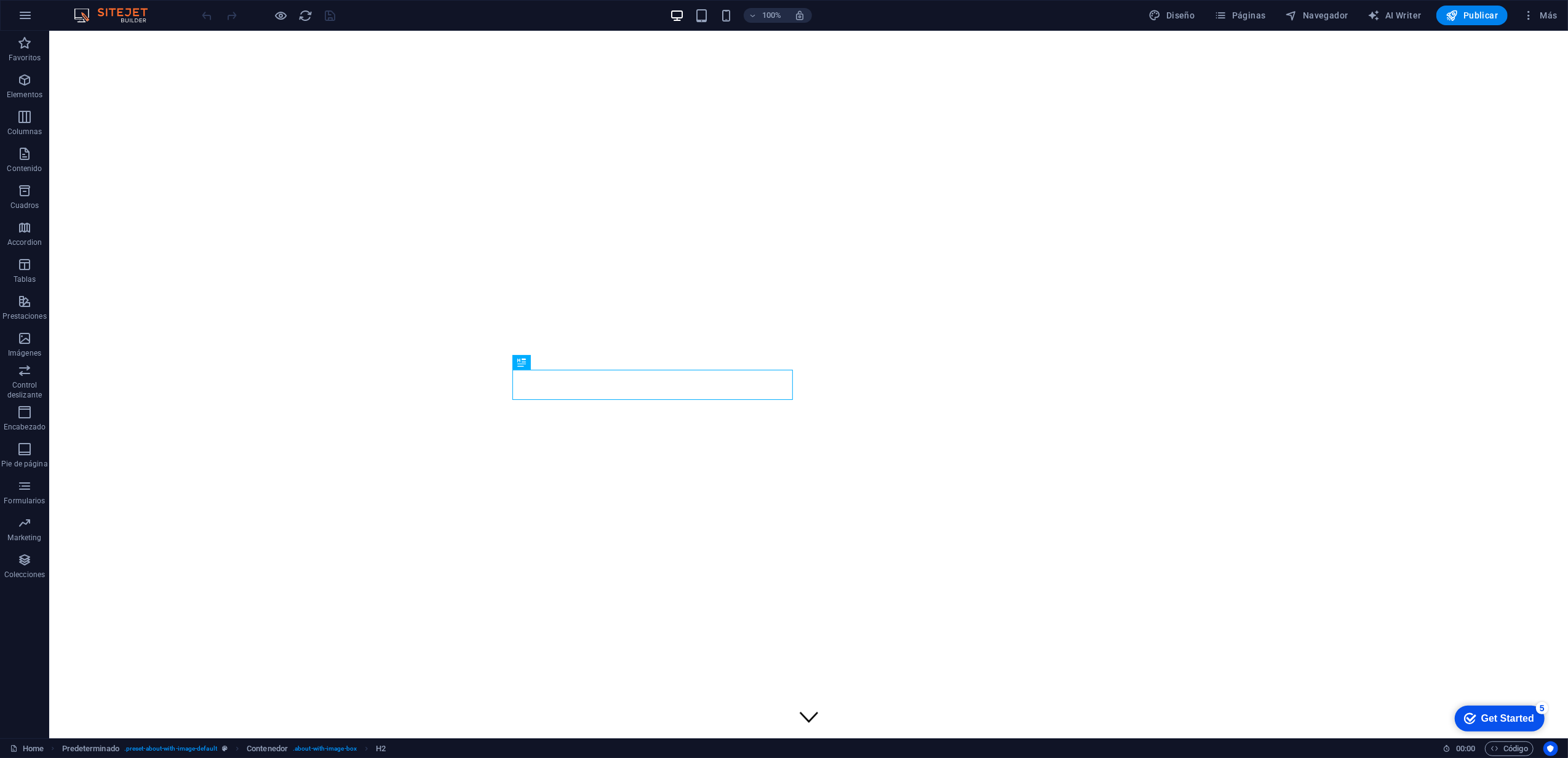
scroll to position [418, 0]
